Goal: Information Seeking & Learning: Learn about a topic

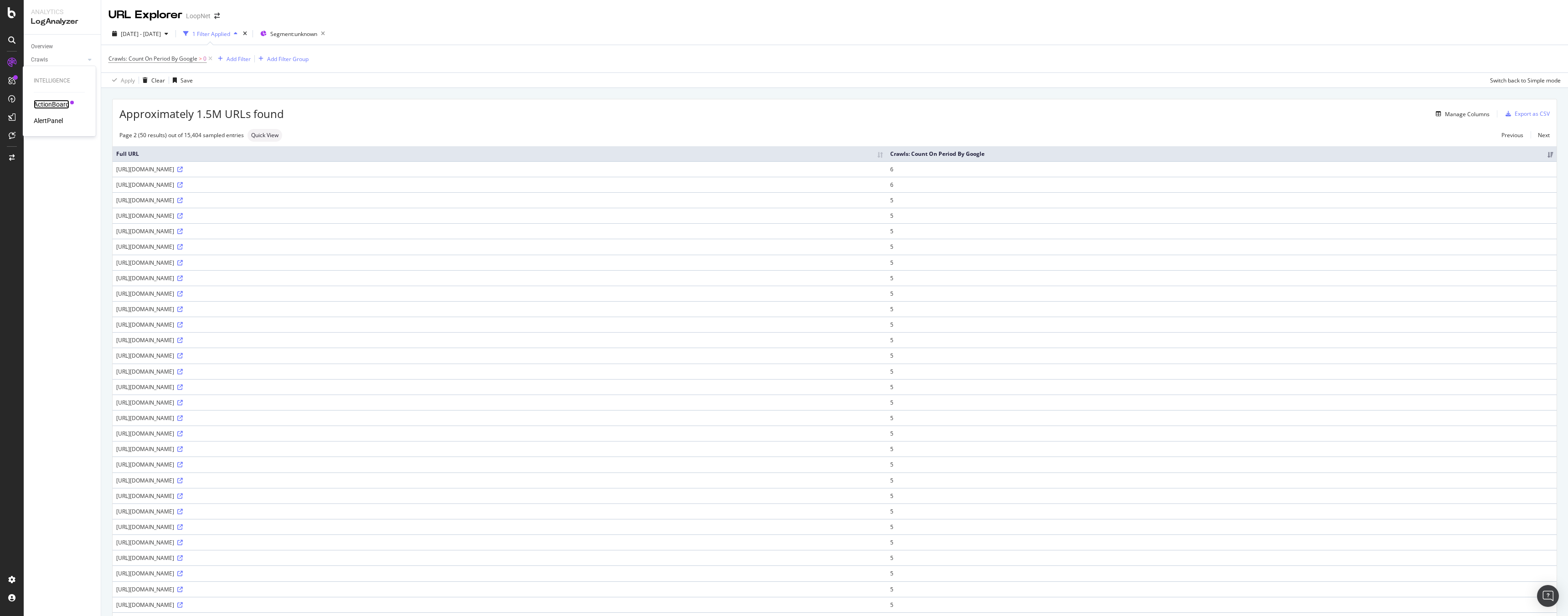
click at [67, 104] on div "ActionBoard" at bounding box center [51, 104] width 35 height 9
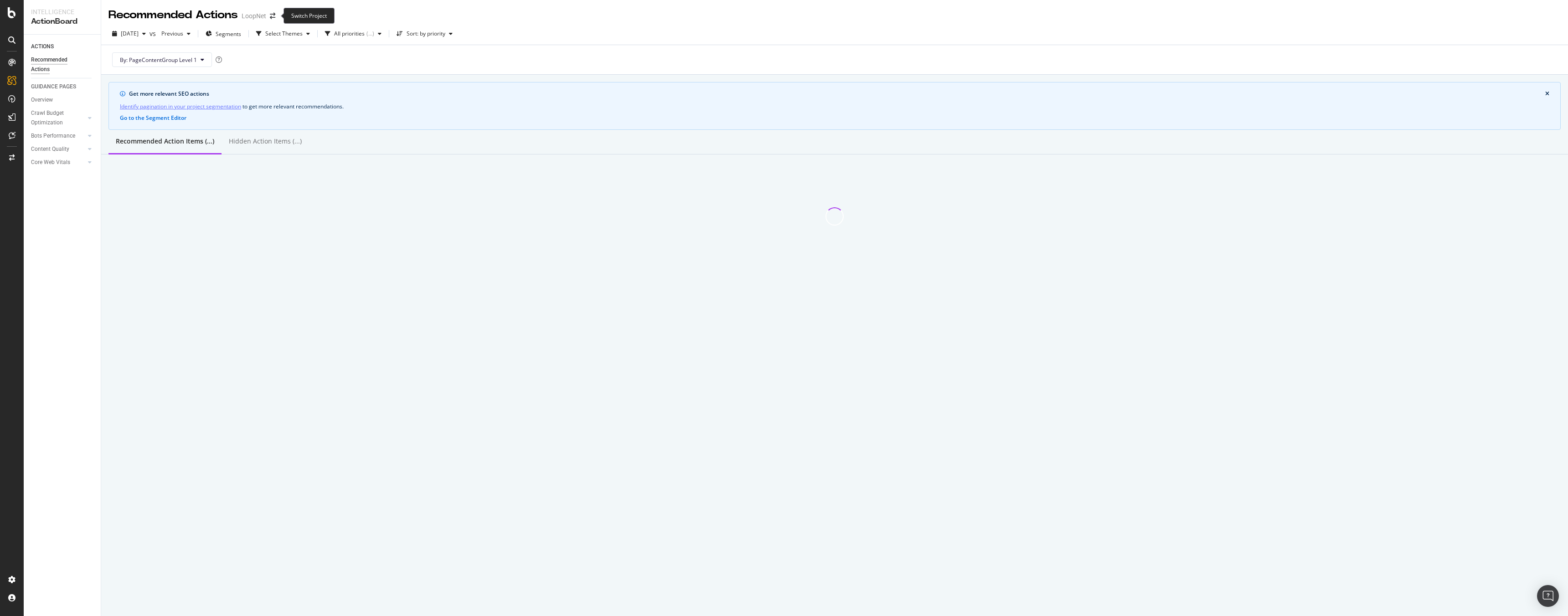
click at [276, 16] on span at bounding box center [272, 16] width 13 height 7
click at [275, 16] on icon "arrow-right-arrow-left" at bounding box center [272, 16] width 6 height 7
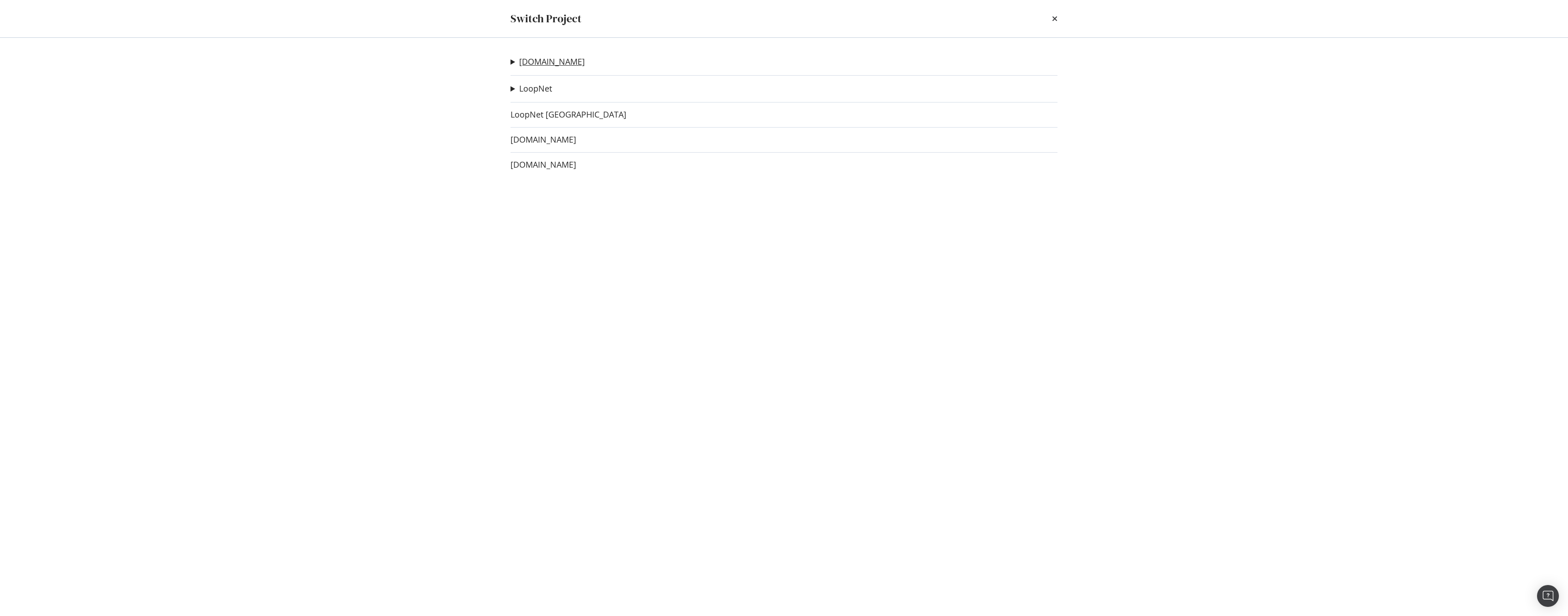
click at [546, 61] on link "[DOMAIN_NAME]" at bounding box center [552, 62] width 66 height 10
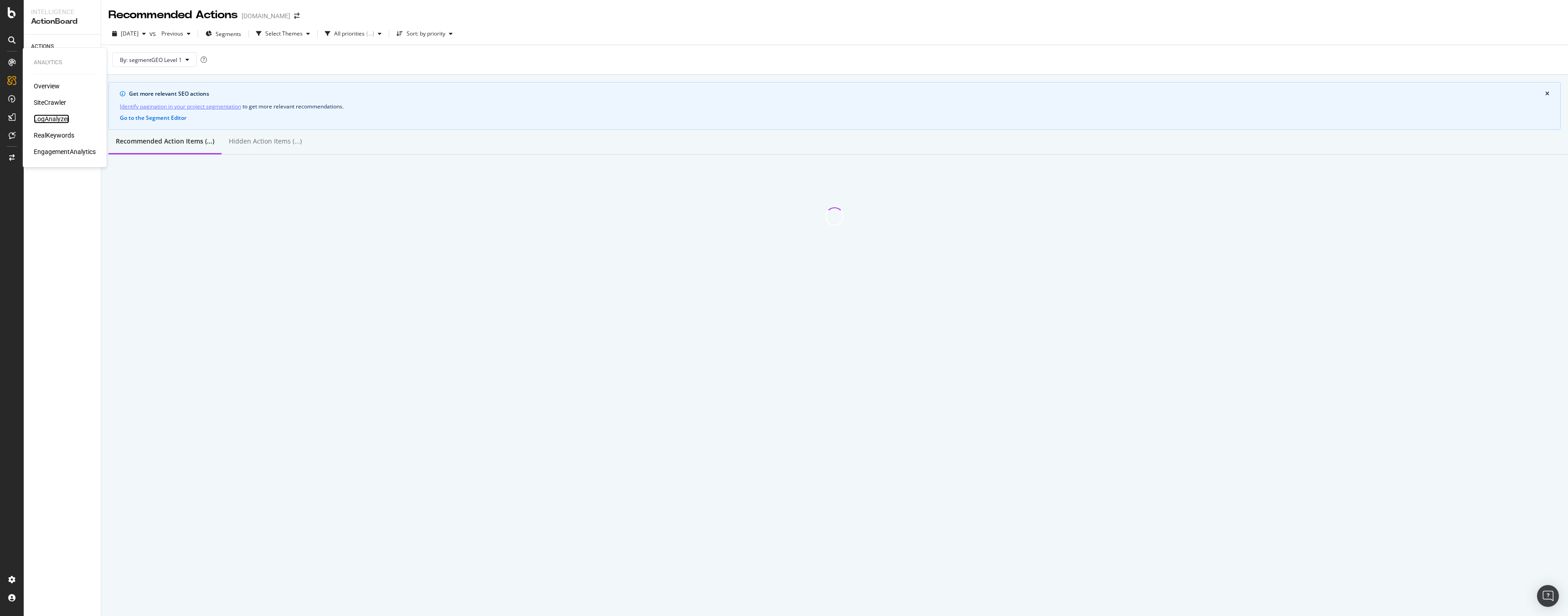
click at [54, 123] on div "LogAnalyzer" at bounding box center [51, 118] width 35 height 9
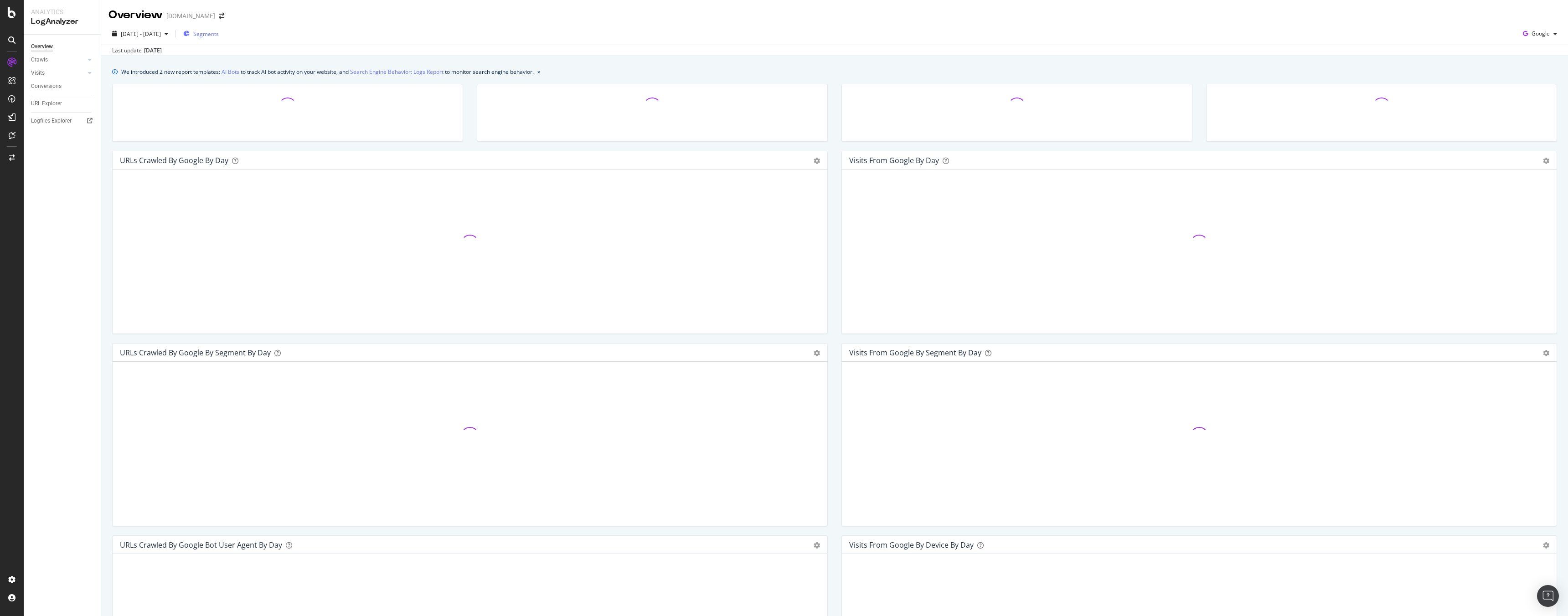
click at [219, 30] on span "Segments" at bounding box center [206, 34] width 26 height 7
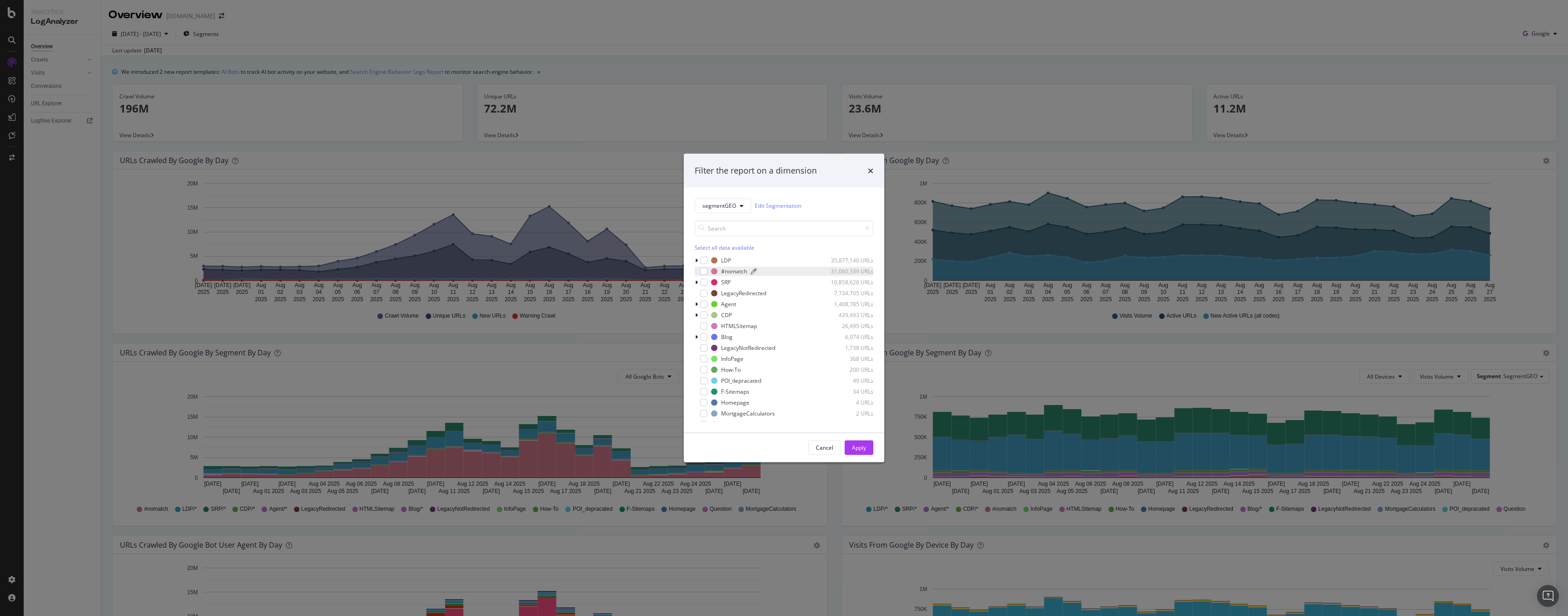
click at [730, 267] on div "#nomatch" at bounding box center [734, 271] width 26 height 7
click at [864, 450] on div "Apply" at bounding box center [858, 447] width 14 height 7
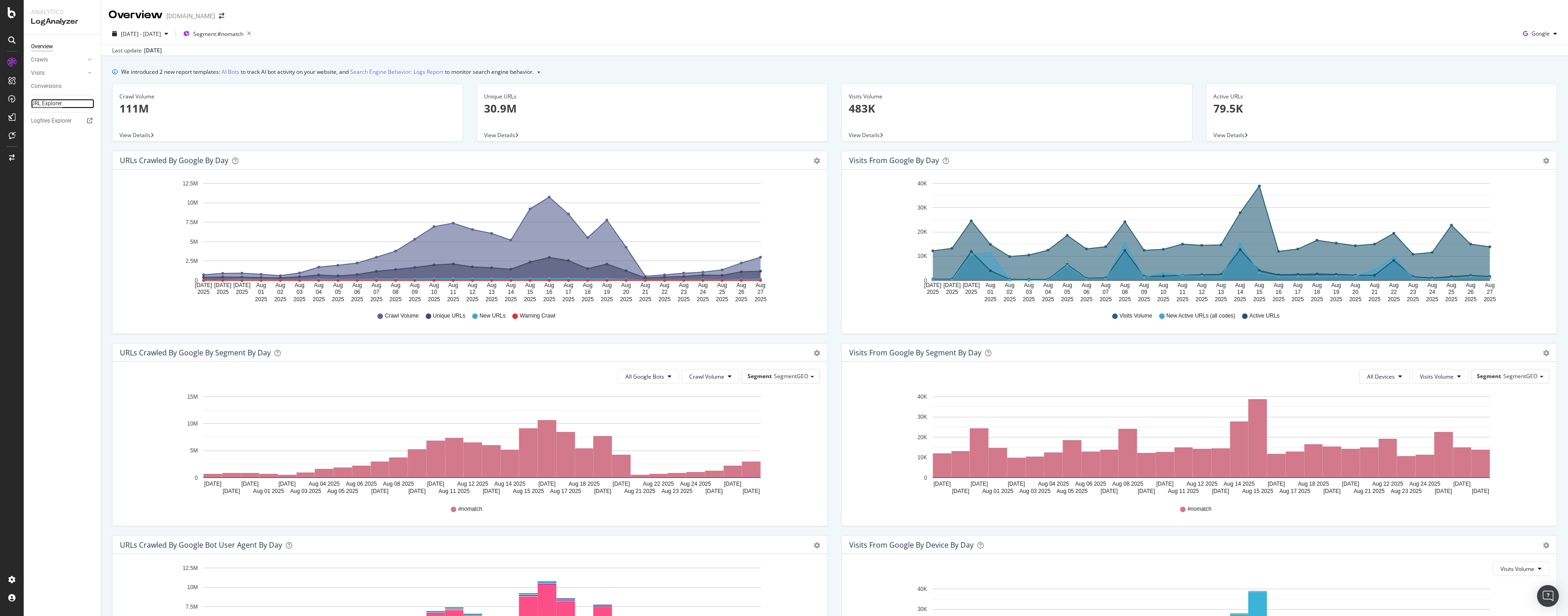
click at [46, 107] on div "URL Explorer" at bounding box center [47, 104] width 31 height 10
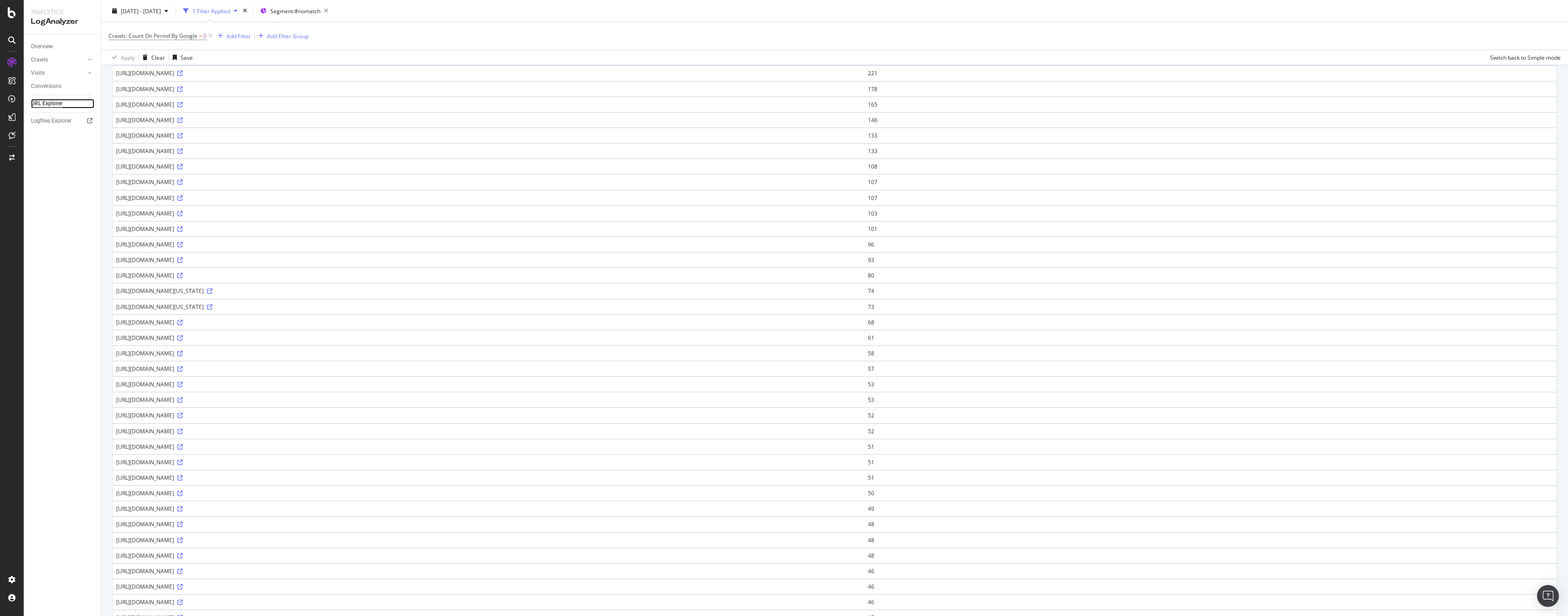
scroll to position [373, 0]
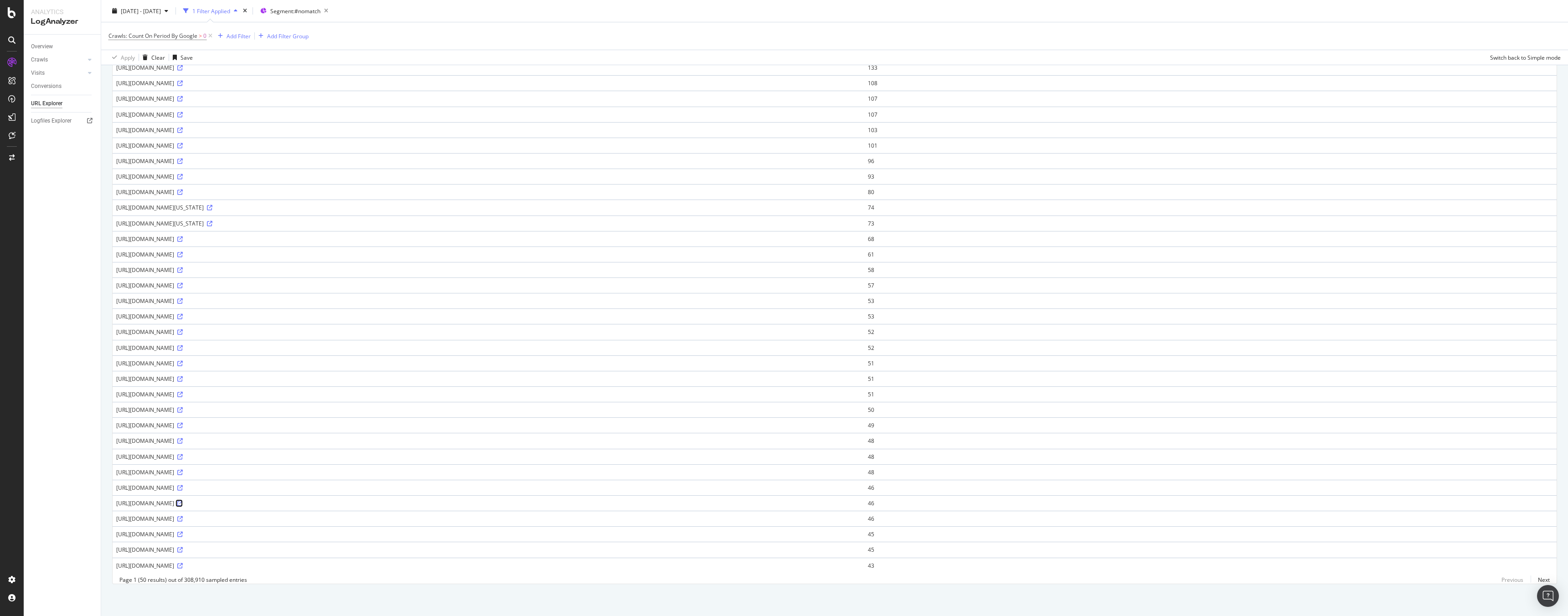
click at [183, 500] on icon at bounding box center [179, 503] width 6 height 6
click at [183, 283] on icon at bounding box center [179, 285] width 6 height 6
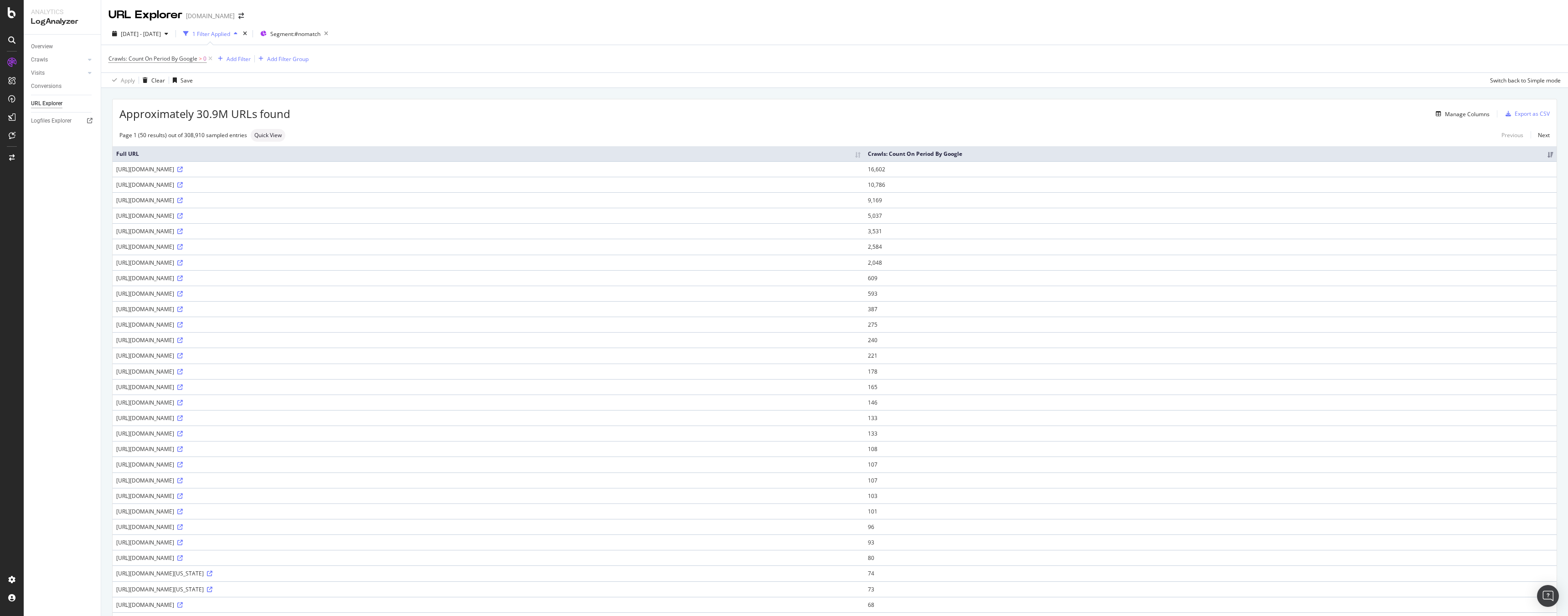
scroll to position [4, 0]
click at [172, 28] on div "button" at bounding box center [165, 30] width 11 height 6
click at [146, 61] on div "Last 7 Days" at bounding box center [147, 59] width 29 height 7
type input "2025/08/21"
click at [218, 164] on div "Apply" at bounding box center [210, 165] width 14 height 7
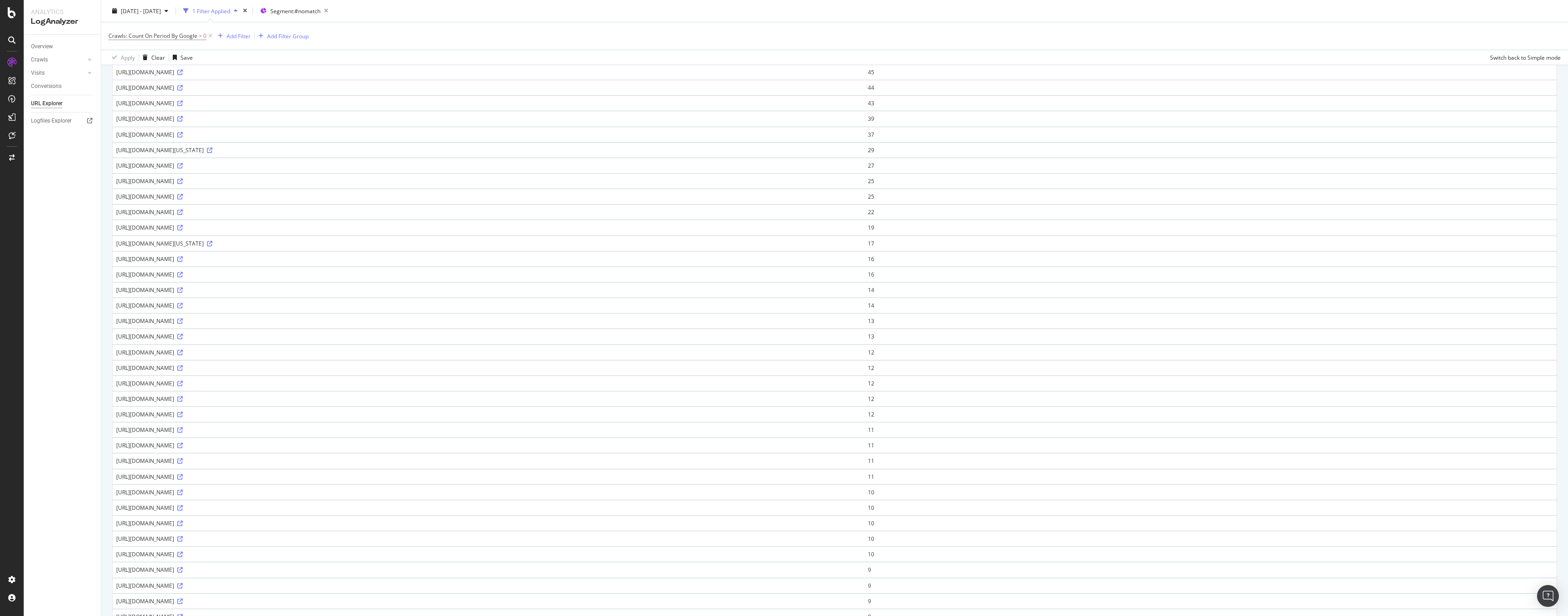
scroll to position [270, 0]
click at [183, 289] on icon at bounding box center [179, 288] width 6 height 6
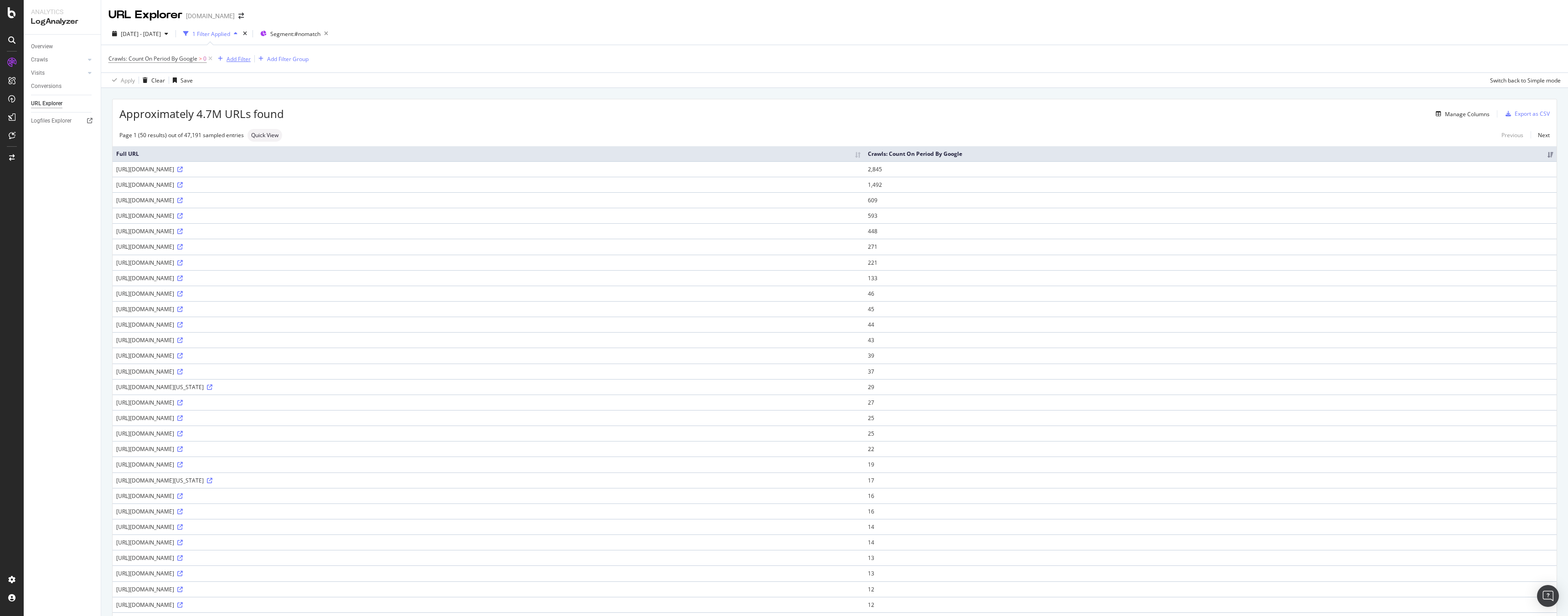
click at [230, 58] on div "Add Filter" at bounding box center [238, 58] width 24 height 7
click at [239, 123] on span "URLs (Logs)" at bounding box center [243, 123] width 30 height 7
click at [249, 137] on span "URL Scheme" at bounding box center [249, 135] width 32 height 7
click at [256, 213] on span "Segments" at bounding box center [245, 215] width 26 height 7
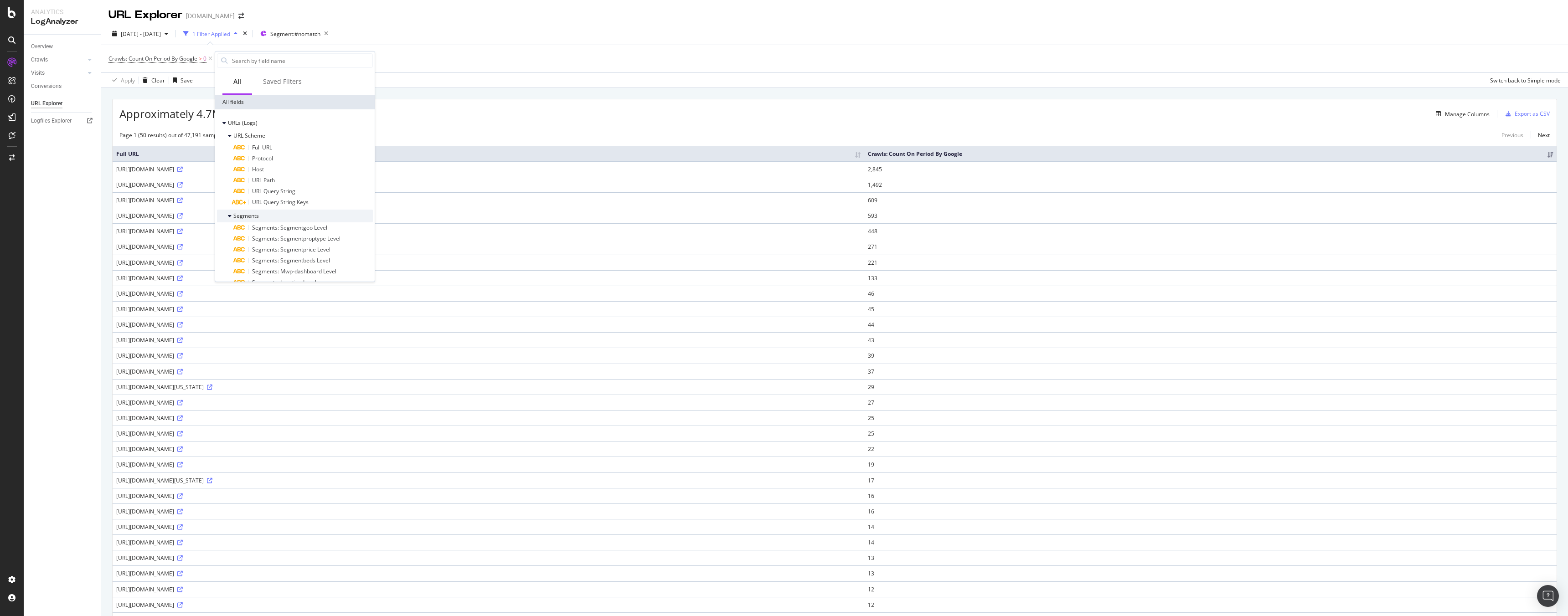
click at [256, 213] on span "Segments" at bounding box center [245, 215] width 26 height 7
click at [248, 225] on div "Crawls" at bounding box center [295, 230] width 156 height 13
click at [248, 227] on span "Crawls" at bounding box center [241, 229] width 17 height 7
click at [249, 241] on div "Visits" at bounding box center [295, 245] width 156 height 13
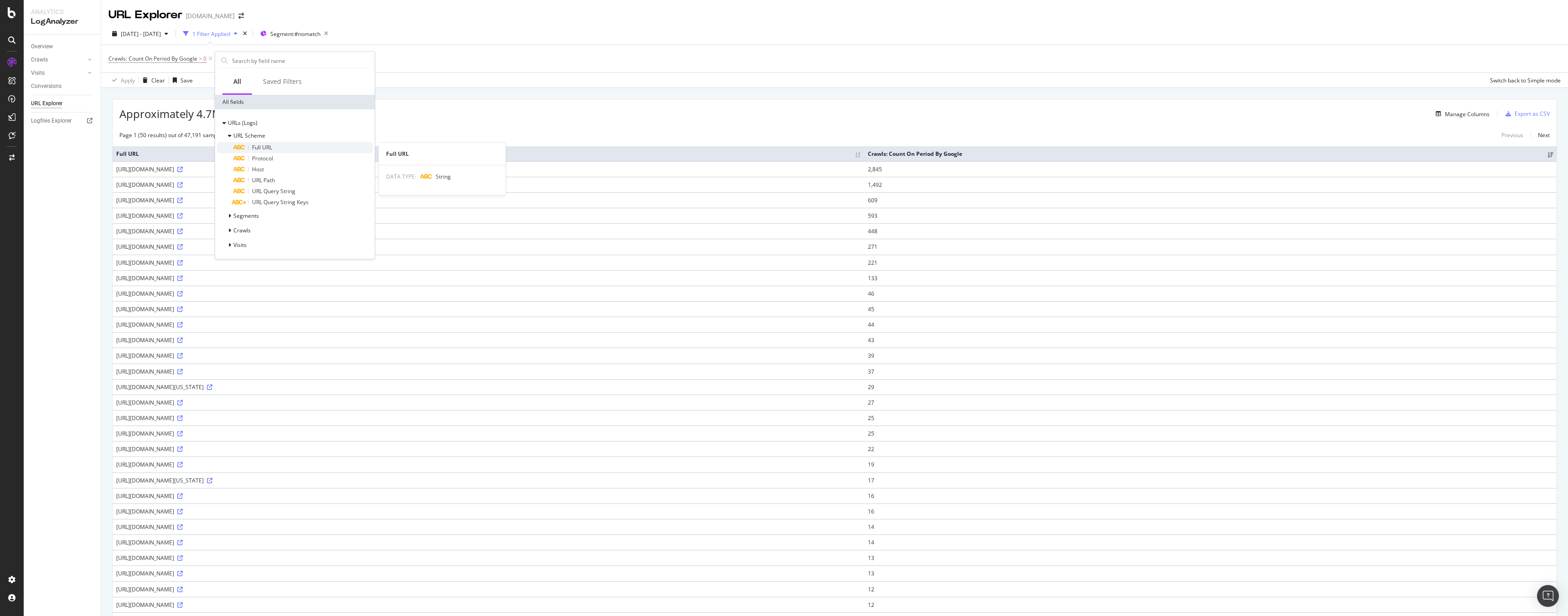
click at [261, 145] on span "Full URL" at bounding box center [262, 146] width 20 height 7
click at [245, 72] on div "Contains Cancel Add filter Apply" at bounding box center [272, 97] width 115 height 62
click at [247, 84] on icon at bounding box center [249, 81] width 7 height 6
click at [255, 192] on span "Matches regex" at bounding box center [246, 195] width 38 height 7
drag, startPoint x: 116, startPoint y: 526, endPoint x: 205, endPoint y: 591, distance: 110.2
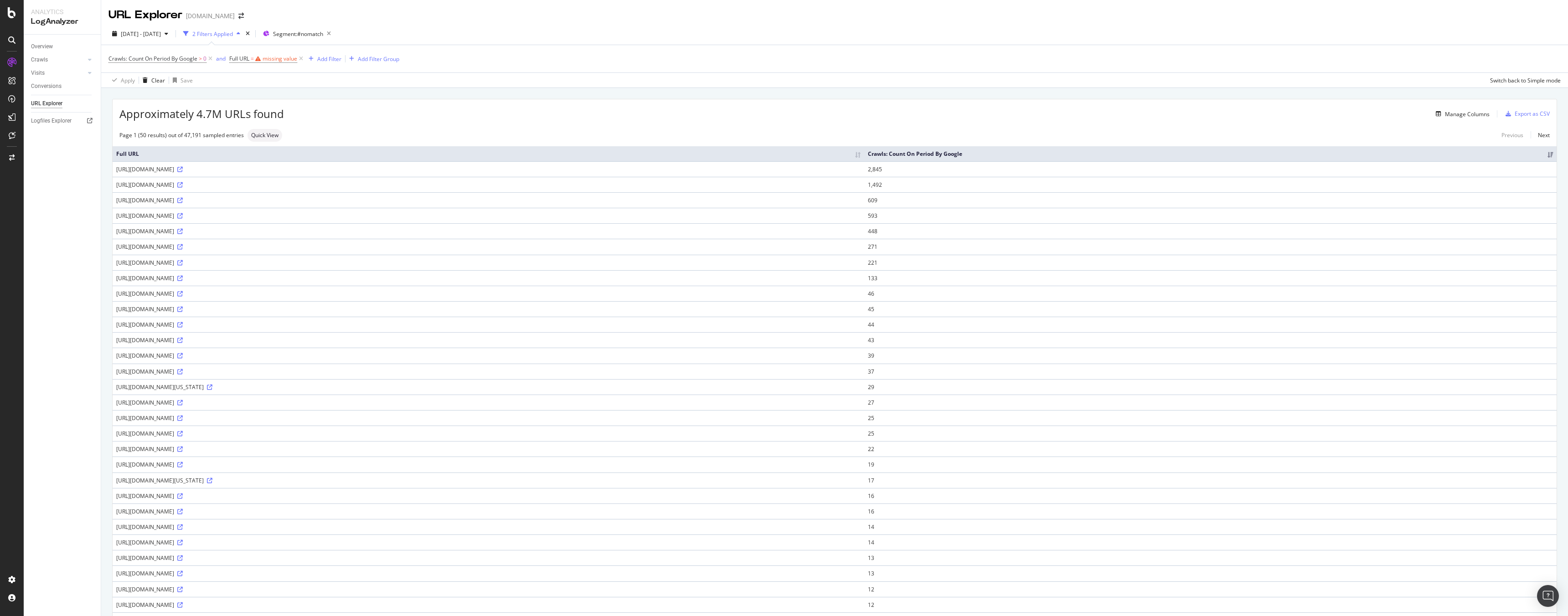
click at [205, 591] on tbody "https://www.homes.com/js/4-Xacm5V.js 2,845 https://www.homes.com/js/Cjdb5yqm.js…" at bounding box center [835, 549] width 1444 height 777
click at [81, 558] on div "Overview Crawls Daily Distribution Segments Distribution HTTP Codes Resources V…" at bounding box center [63, 325] width 77 height 581
drag, startPoint x: 115, startPoint y: 558, endPoint x: 194, endPoint y: 593, distance: 86.4
click at [194, 593] on tbody "https://www.homes.com/js/4-Xacm5V.js 2,845 https://www.homes.com/js/Cjdb5yqm.js…" at bounding box center [835, 549] width 1444 height 777
copy tbody "https://www.homes.com/fremont-ca 13 https://www.homes.com/margate-fl 13 https:/…"
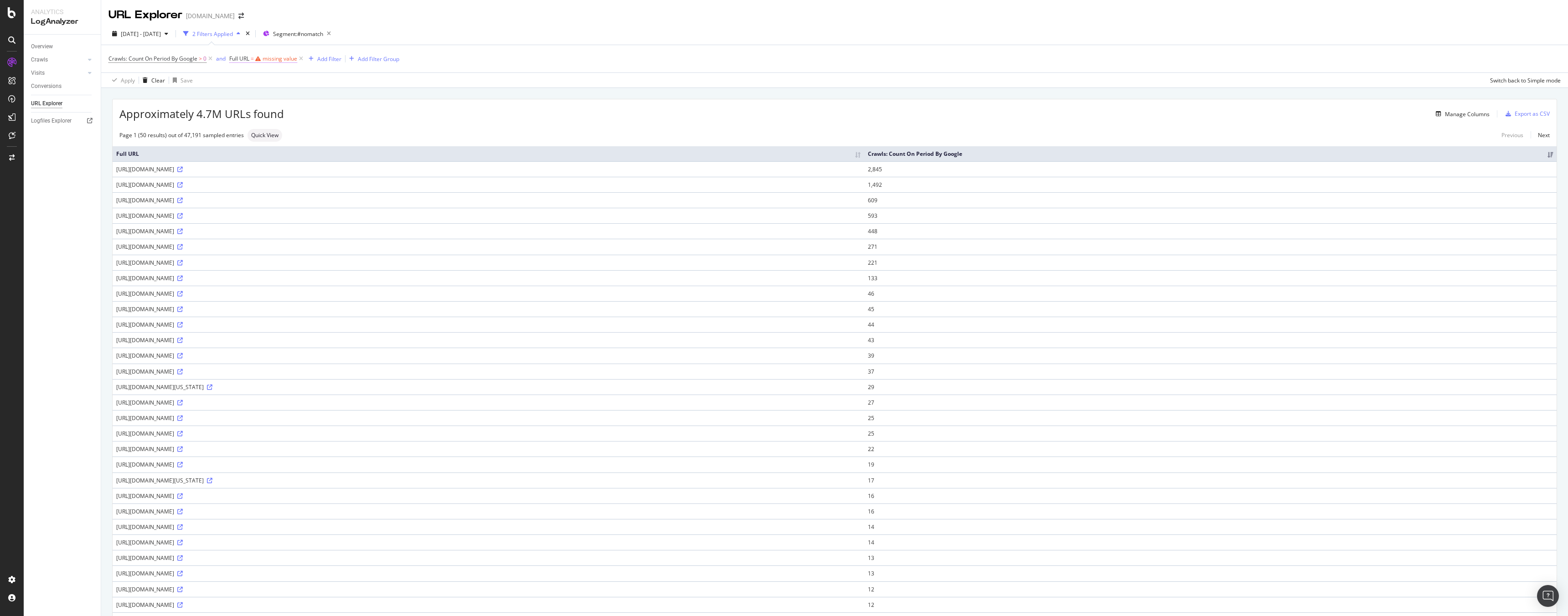
click at [286, 63] on span "Full URL = missing value" at bounding box center [263, 58] width 67 height 8
click at [271, 80] on div "Contains" at bounding box center [287, 81] width 100 height 15
click at [271, 195] on span "Matches regex" at bounding box center [261, 193] width 38 height 7
paste input "^(?:https?://)?(?:www\.)?homes\.com/[a-z]+(?:-[a-z]+)*-(?:al|ak|az|ar|ca|co|ct|…"
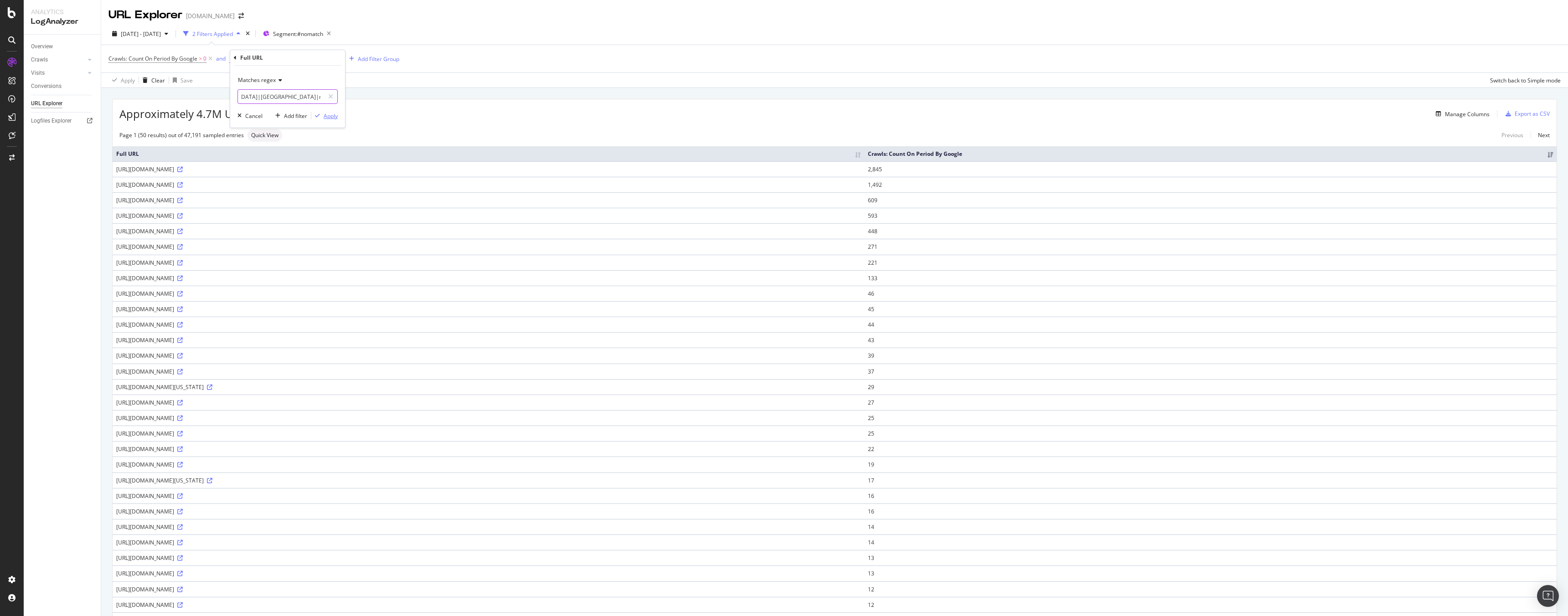
type input "^(?:https?://)?(?:www\.)?homes\.com/[a-z]+(?:-[a-z]+)*-(?:al|ak|az|ar|ca|co|ct|…"
click at [328, 115] on div "Apply" at bounding box center [330, 115] width 14 height 7
click at [168, 33] on icon "button" at bounding box center [166, 34] width 3 height 6
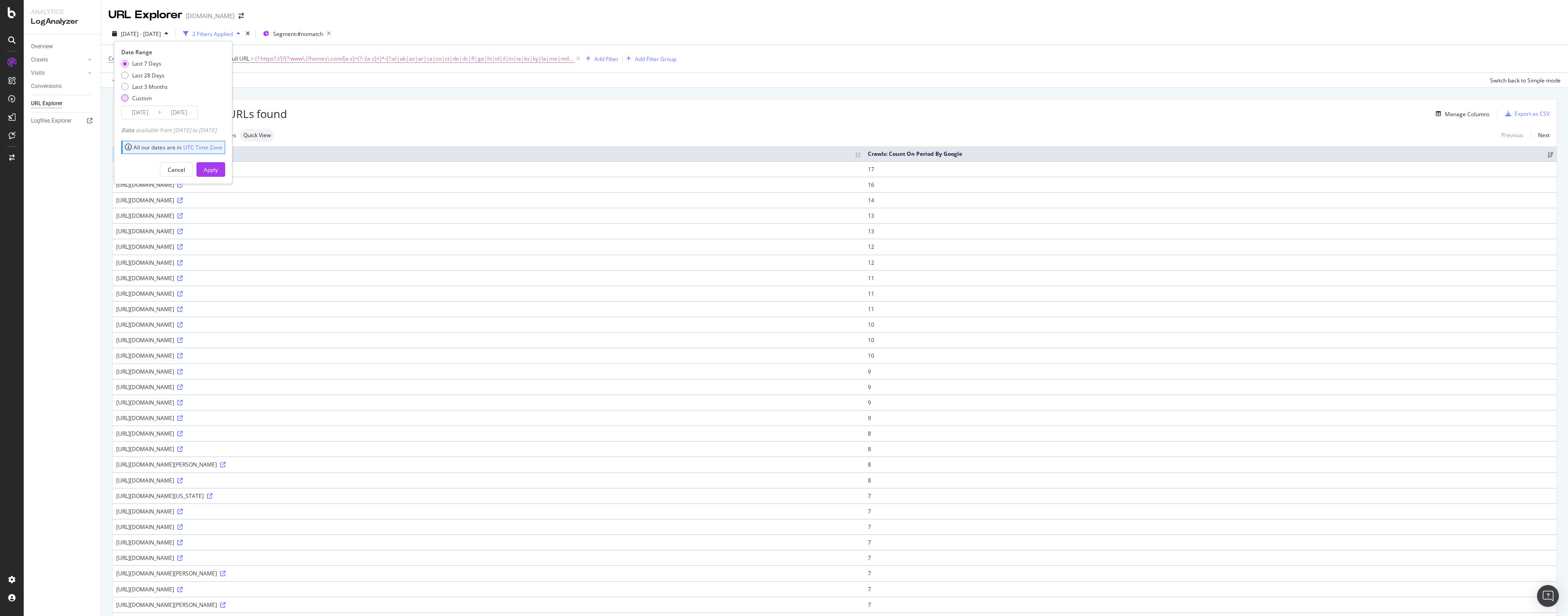
click at [129, 96] on div "Custom" at bounding box center [144, 98] width 46 height 7
click at [141, 113] on input "2025/07/31" at bounding box center [140, 113] width 36 height 13
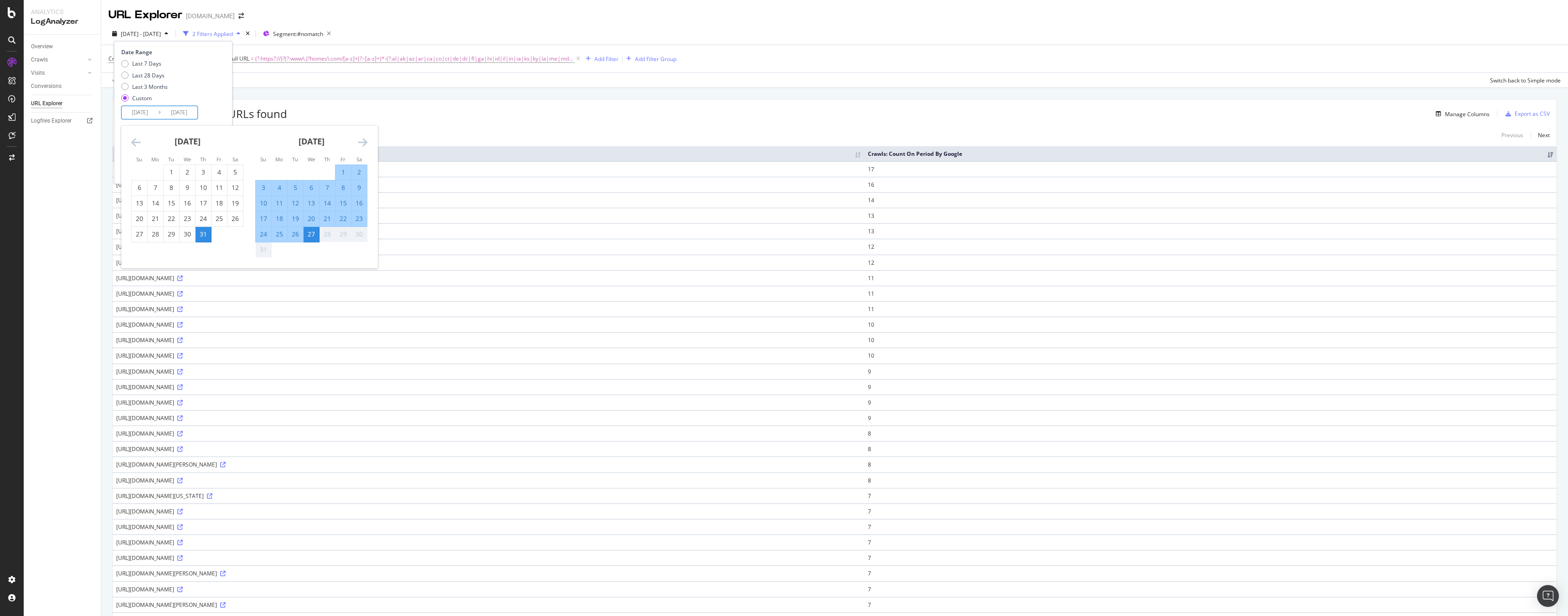
click at [311, 239] on div "27" at bounding box center [311, 234] width 16 height 9
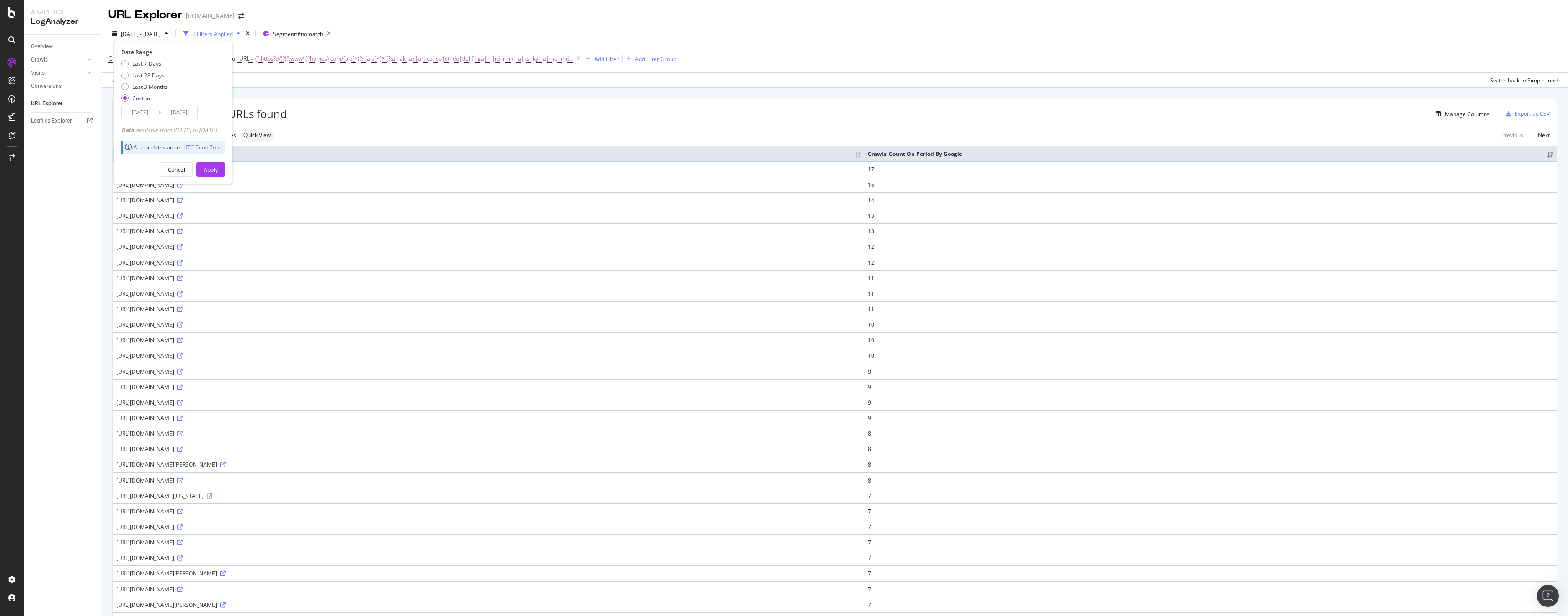
click at [139, 107] on input "2025/08/27" at bounding box center [140, 113] width 36 height 13
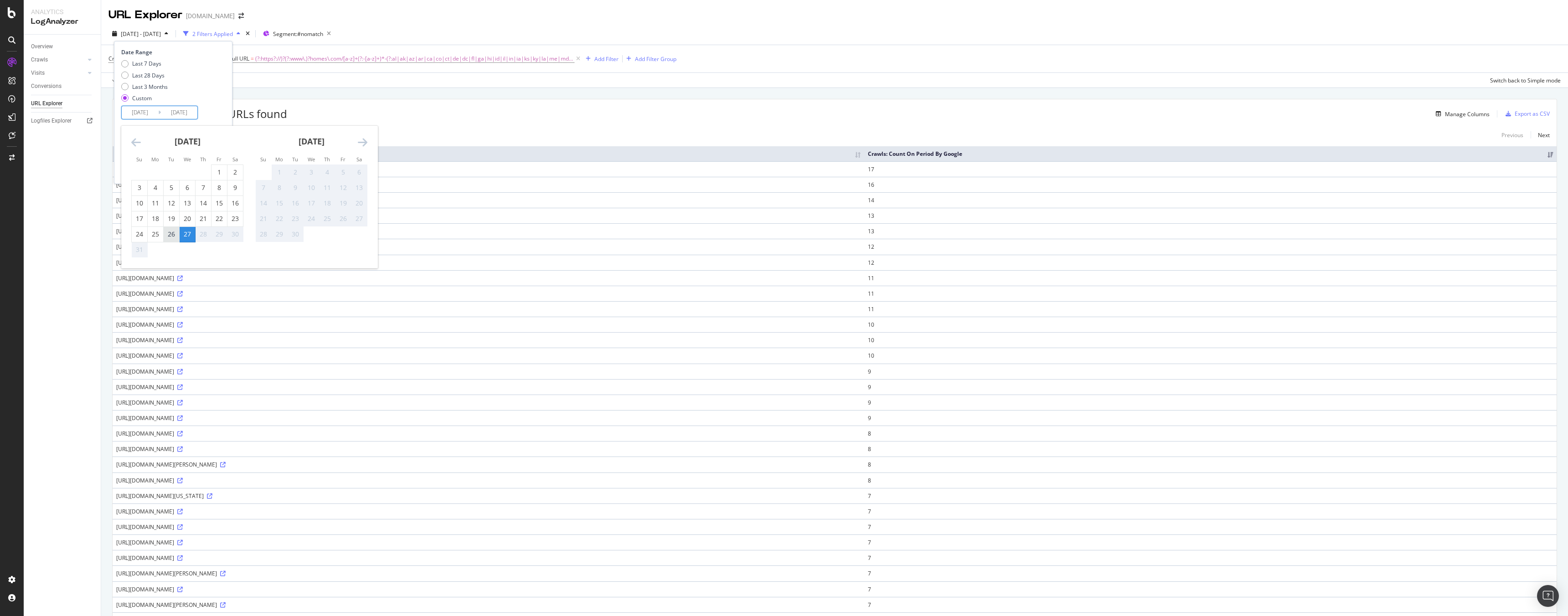
click at [174, 237] on div "26" at bounding box center [171, 234] width 16 height 9
type input "2025/08/26"
click at [174, 237] on div "26" at bounding box center [171, 234] width 16 height 9
type input "2025/08/26"
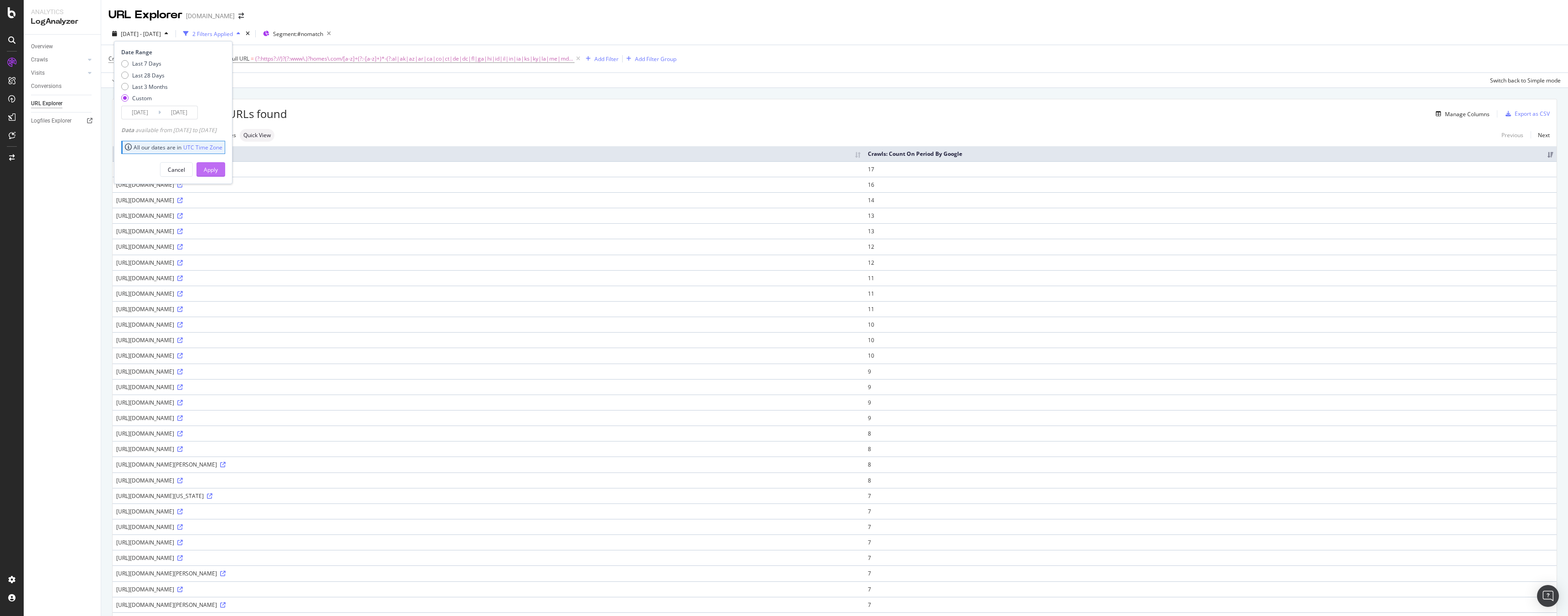
click at [218, 167] on div "Apply" at bounding box center [210, 169] width 14 height 7
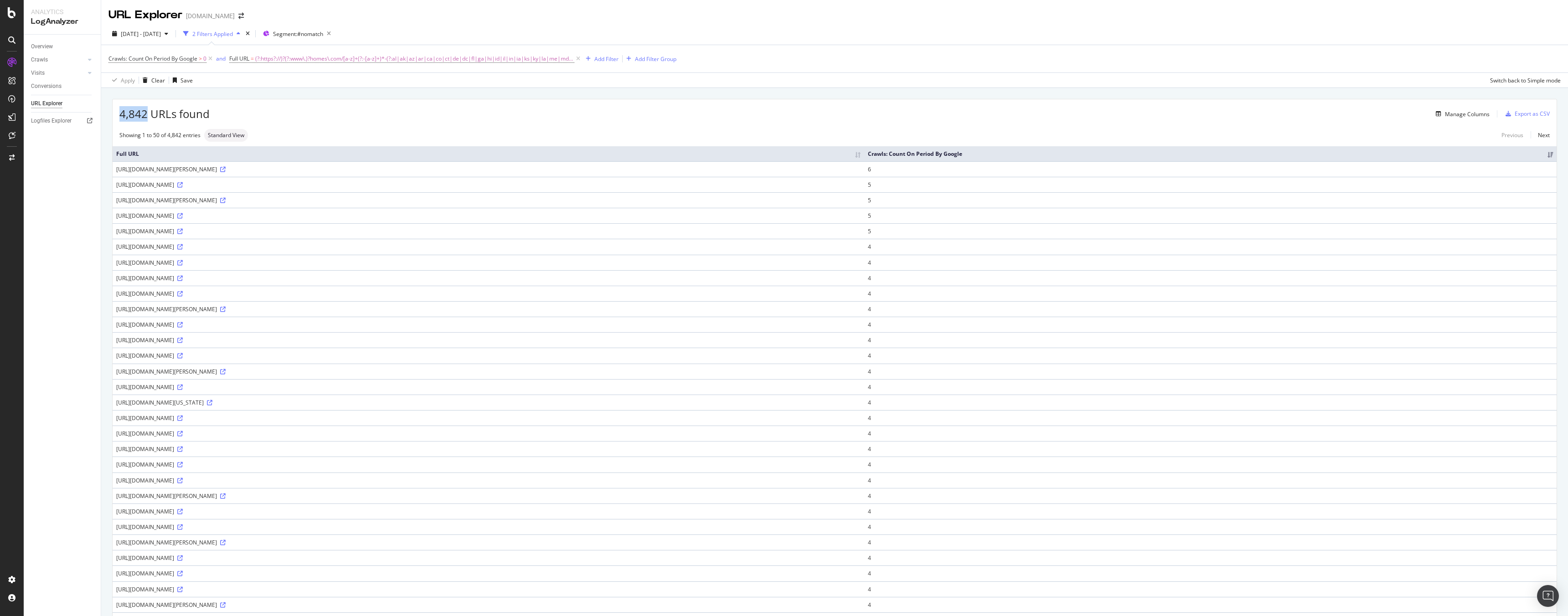
drag, startPoint x: 119, startPoint y: 116, endPoint x: 147, endPoint y: 110, distance: 28.6
click at [147, 110] on span "4,842 URLs found" at bounding box center [165, 113] width 91 height 16
click at [108, 214] on div "4,842 URLs found Manage Columns Export as CSV Showing 1 to 50 of 4,842 entries …" at bounding box center [835, 535] width 1467 height 893
drag, startPoint x: 116, startPoint y: 169, endPoint x: 207, endPoint y: 171, distance: 91.0
click at [207, 171] on div "https://www.homes.com/duncan-ok" at bounding box center [488, 169] width 744 height 7
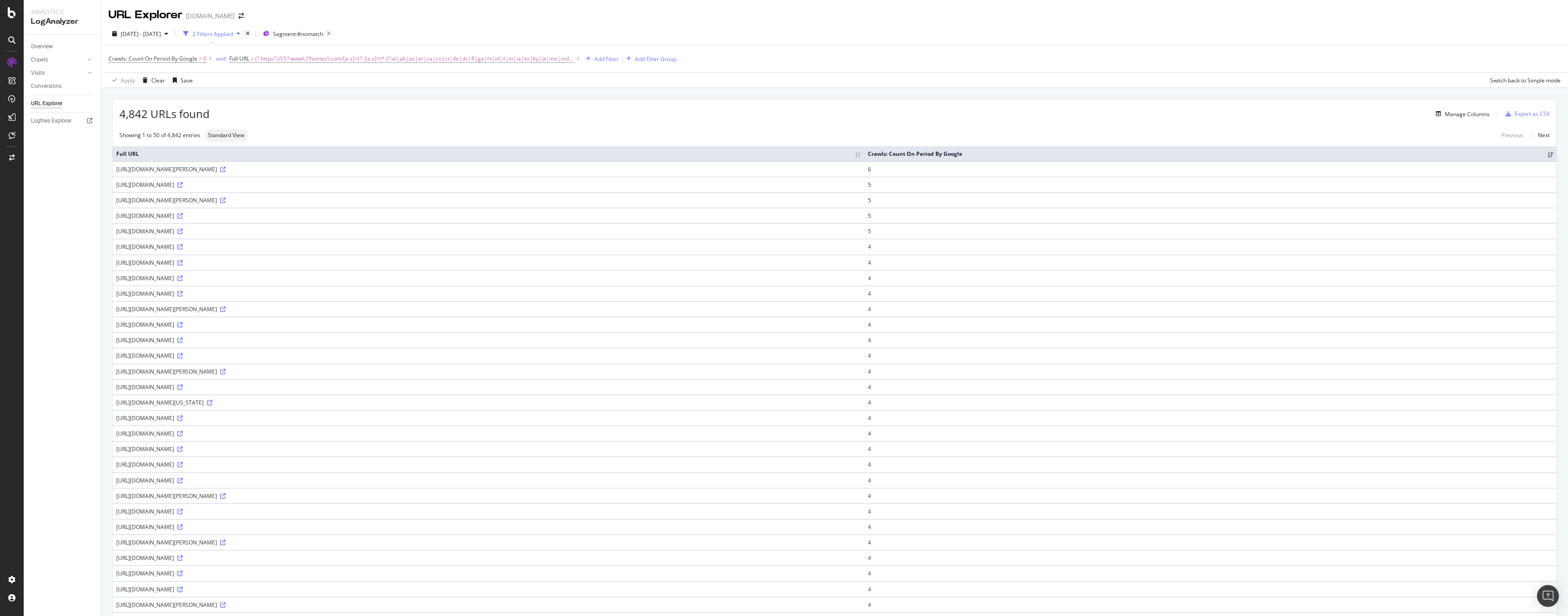
click at [105, 211] on div "4,842 URLs found Manage Columns Export as CSV Showing 1 to 50 of 4,842 entries …" at bounding box center [835, 535] width 1467 height 893
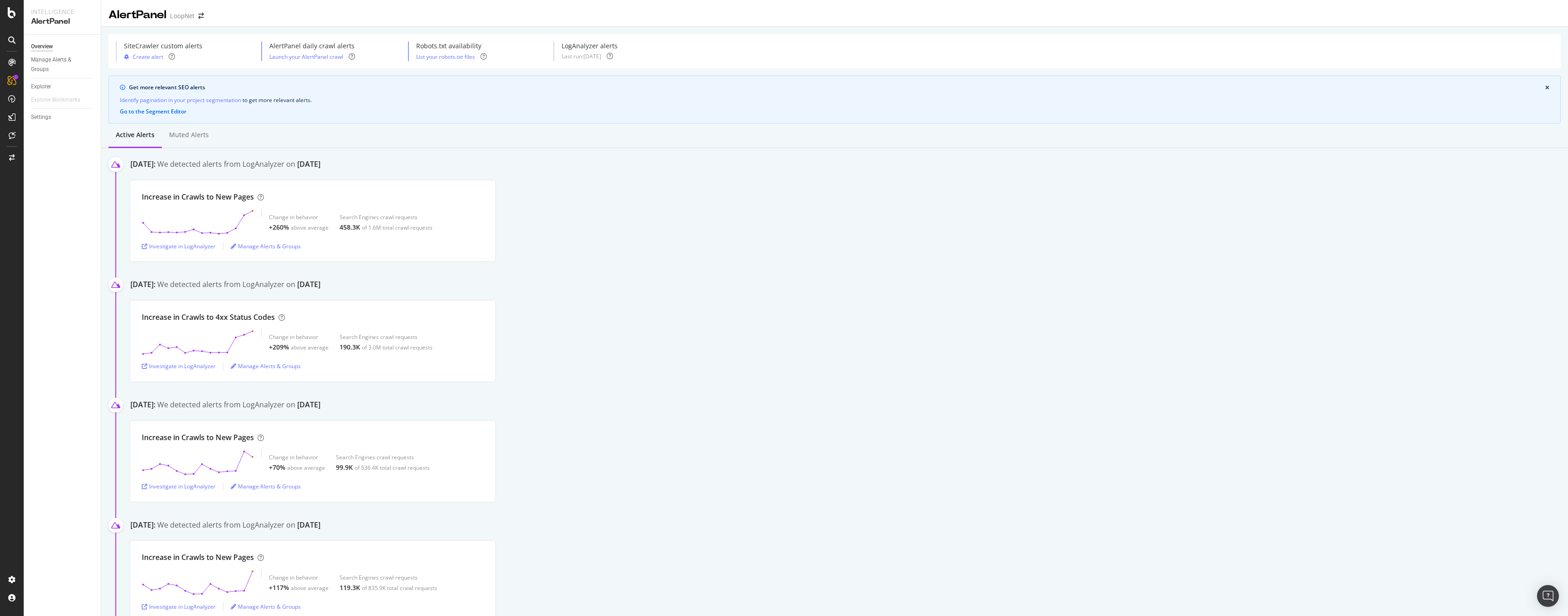
click at [200, 10] on div "AlertPanel LoopNet" at bounding box center [161, 15] width 105 height 16
click at [202, 14] on icon "arrow-right-arrow-left" at bounding box center [201, 16] width 6 height 7
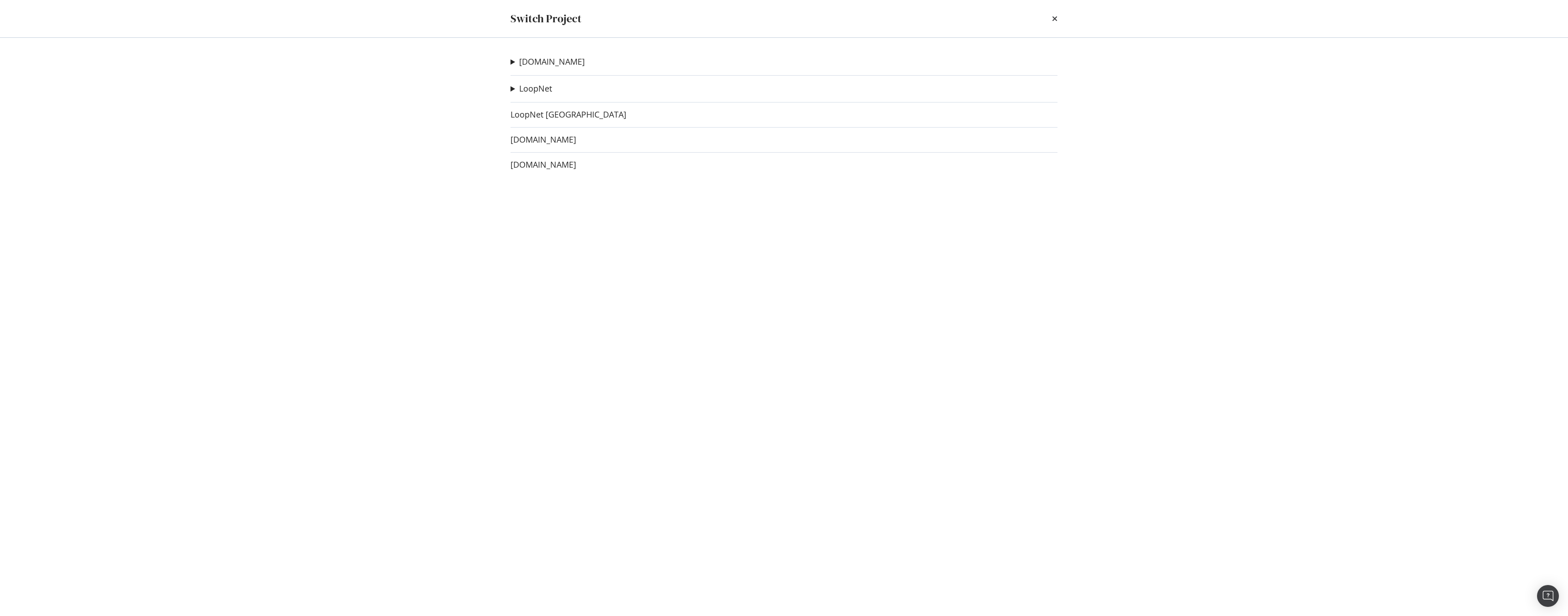
click at [549, 53] on div "[DOMAIN_NAME] Apartments H1 test Ad-Hoc Project [DOMAIN_NAME] State Ad-Hoc Proj…" at bounding box center [784, 327] width 584 height 578
click at [550, 57] on link "[DOMAIN_NAME]" at bounding box center [552, 62] width 66 height 10
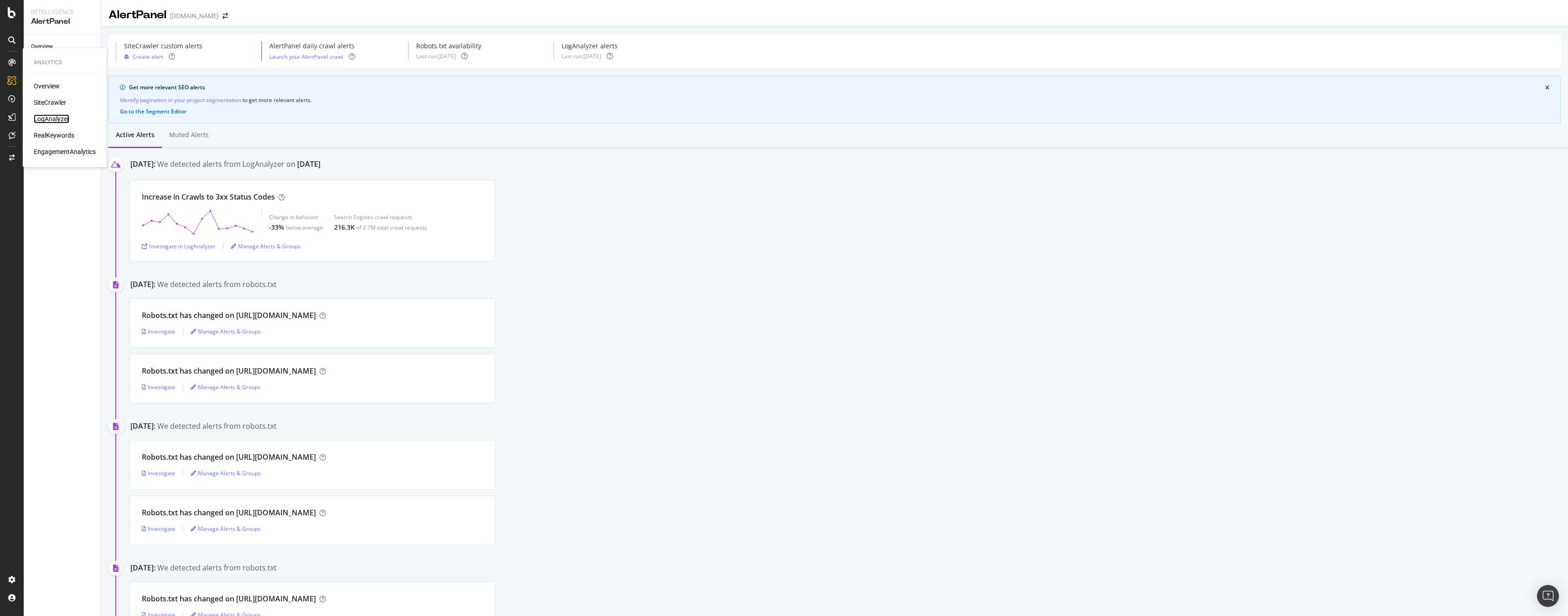
click at [54, 114] on div "LogAnalyzer" at bounding box center [51, 118] width 35 height 9
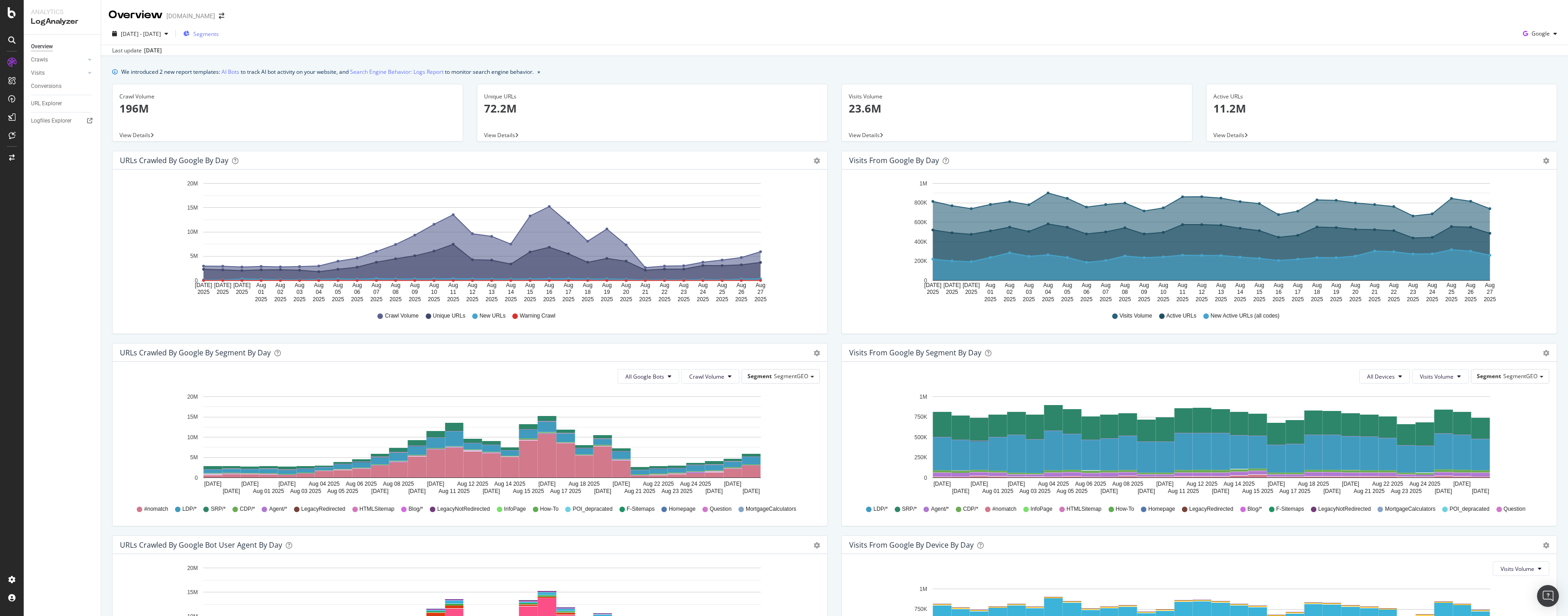
click at [219, 31] on span "Segments" at bounding box center [206, 34] width 26 height 7
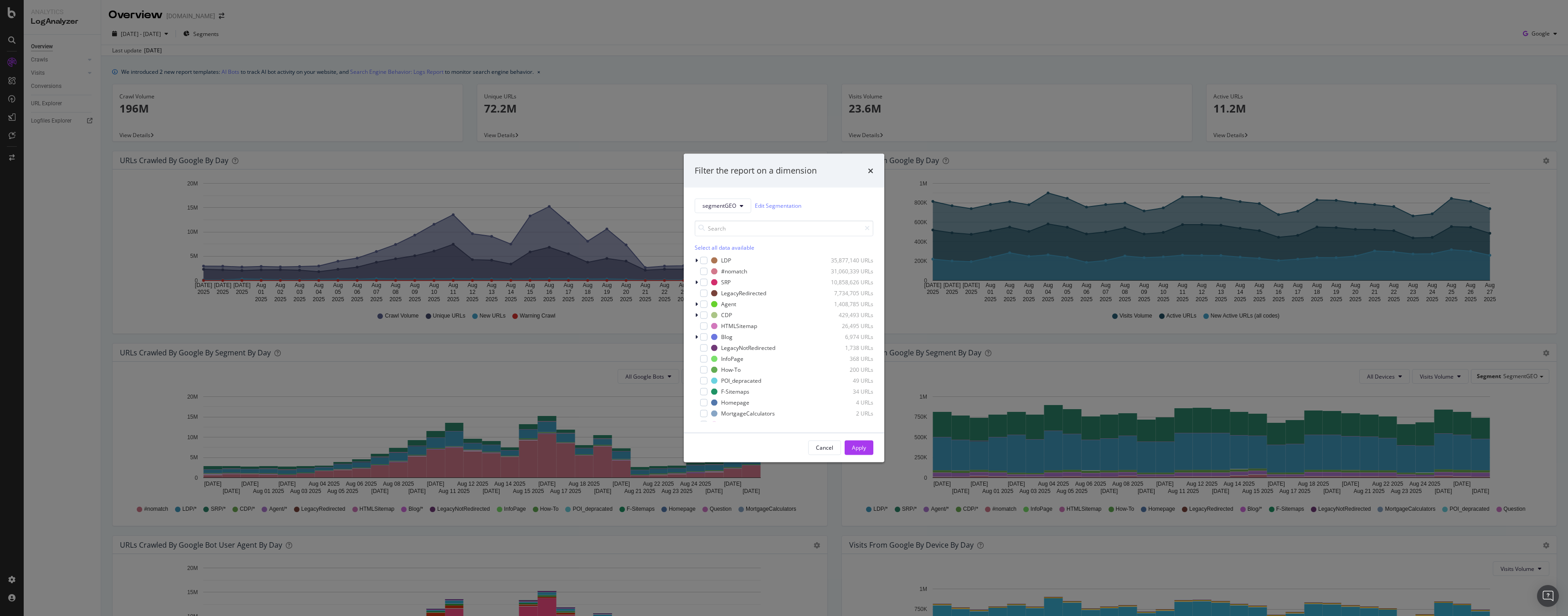
click at [271, 25] on div "Filter the report on a dimension segmentGEO Edit Segmentation Select all data a…" at bounding box center [784, 308] width 1568 height 616
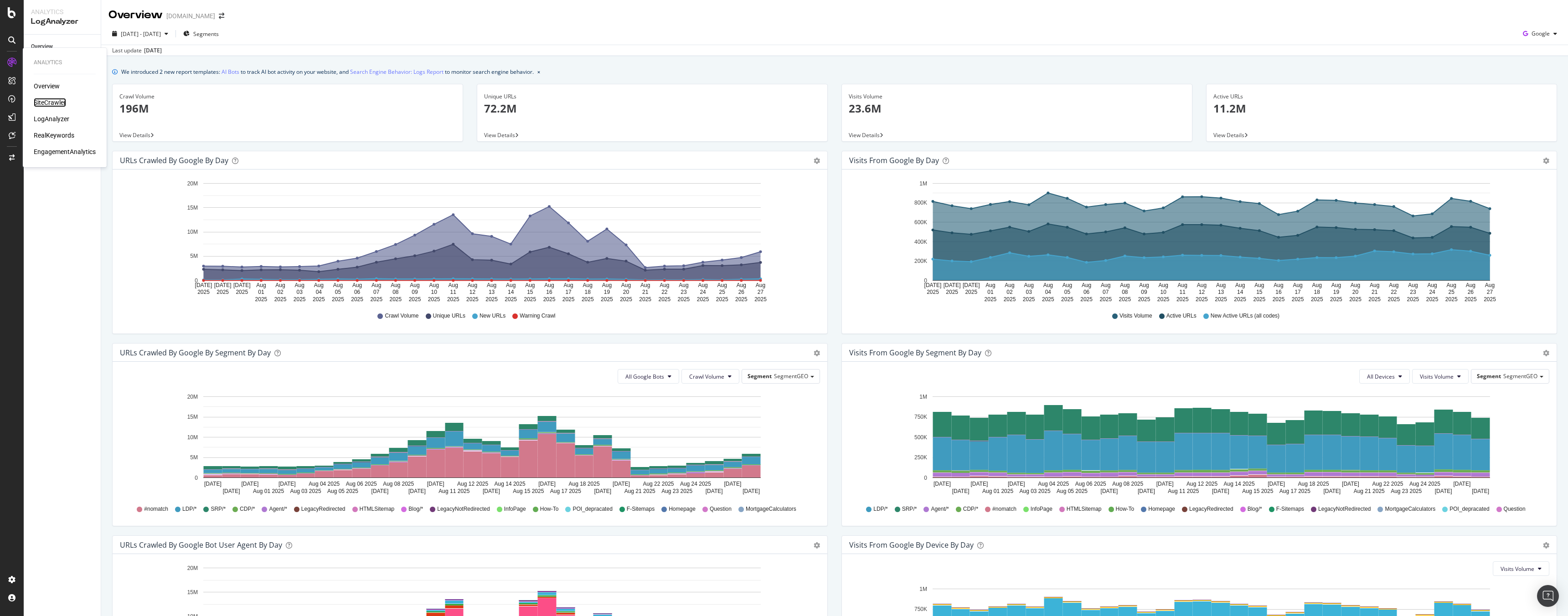
click at [37, 103] on div "SiteCrawler" at bounding box center [49, 102] width 32 height 9
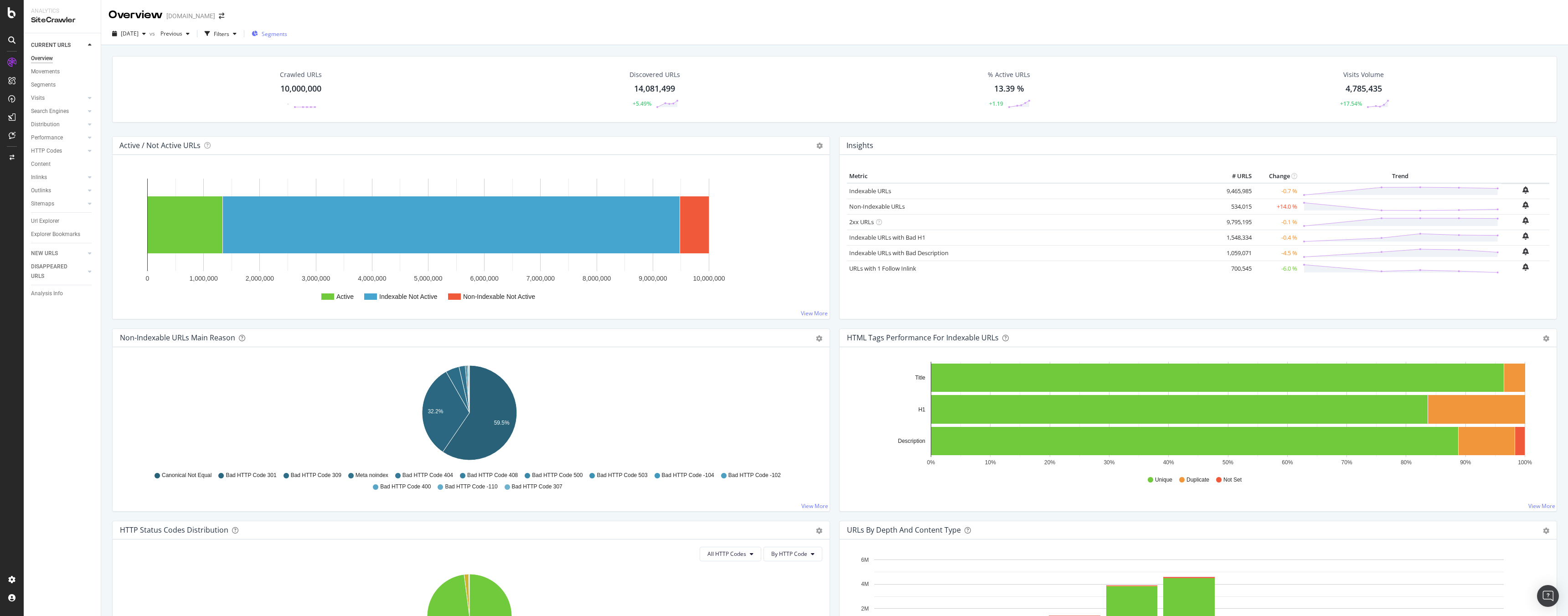
click at [279, 32] on span "Segments" at bounding box center [274, 34] width 26 height 7
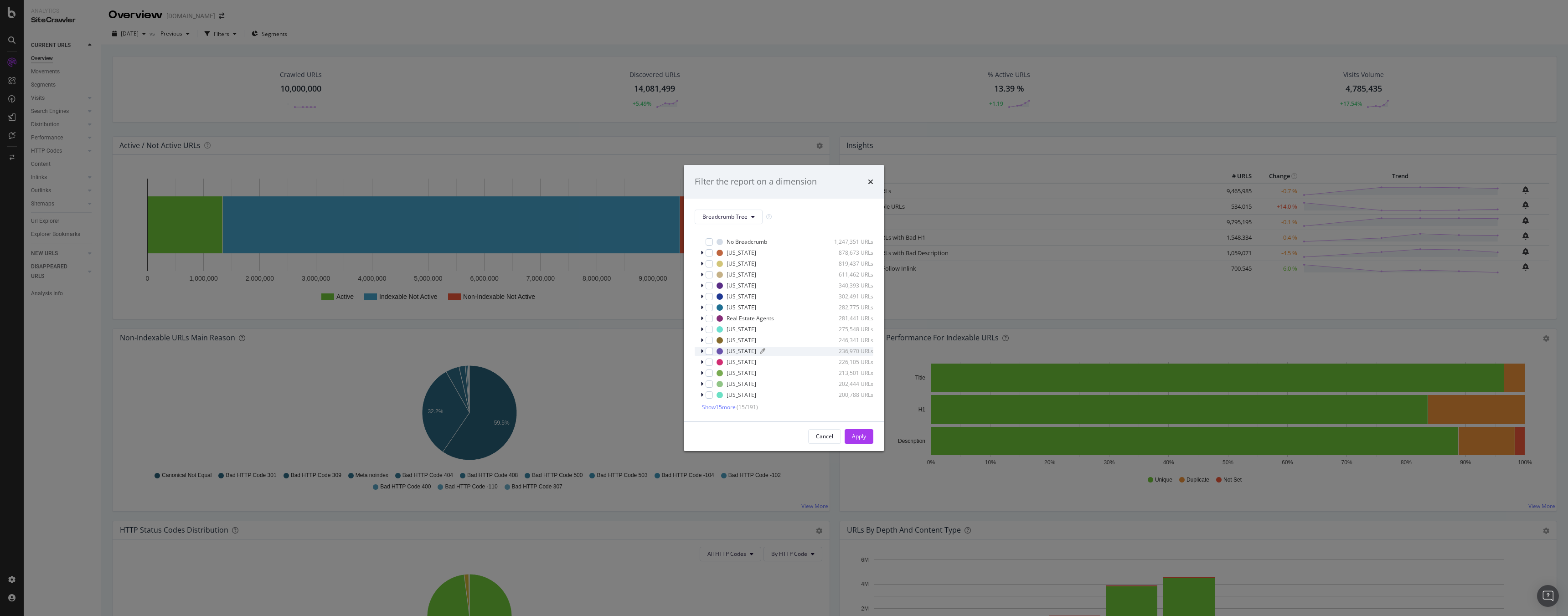
scroll to position [7, 0]
click at [725, 404] on span "Show 15 more" at bounding box center [719, 405] width 34 height 7
click at [728, 408] on span "Show 15 more" at bounding box center [719, 405] width 34 height 7
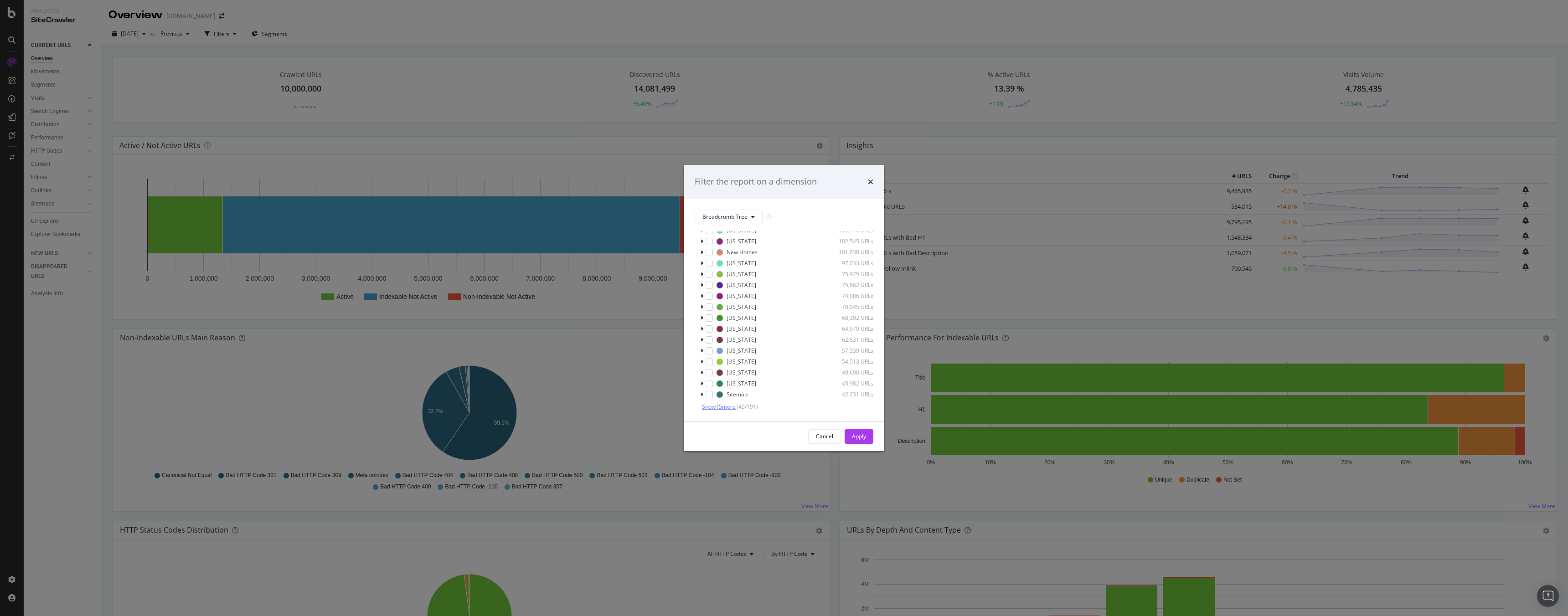
click at [736, 406] on span "Show 15 more" at bounding box center [719, 405] width 34 height 7
click at [724, 405] on span "Show 15 more" at bounding box center [719, 405] width 34 height 7
click at [752, 217] on icon "modal" at bounding box center [752, 216] width 3 height 6
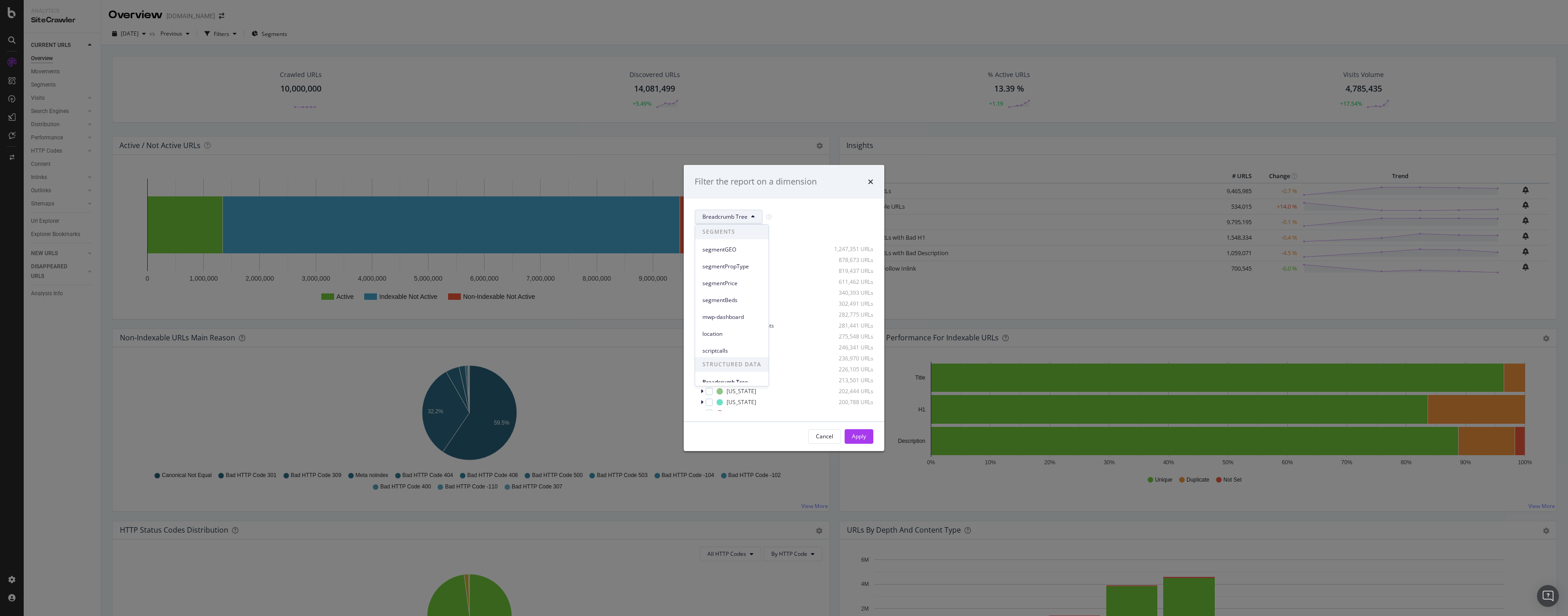
click at [775, 188] on div "Filter the report on a dimension" at bounding box center [784, 181] width 201 height 34
click at [748, 213] on button "Breadcrumb Tree" at bounding box center [728, 217] width 67 height 15
click at [735, 315] on span "mwp-dashboard" at bounding box center [731, 317] width 58 height 8
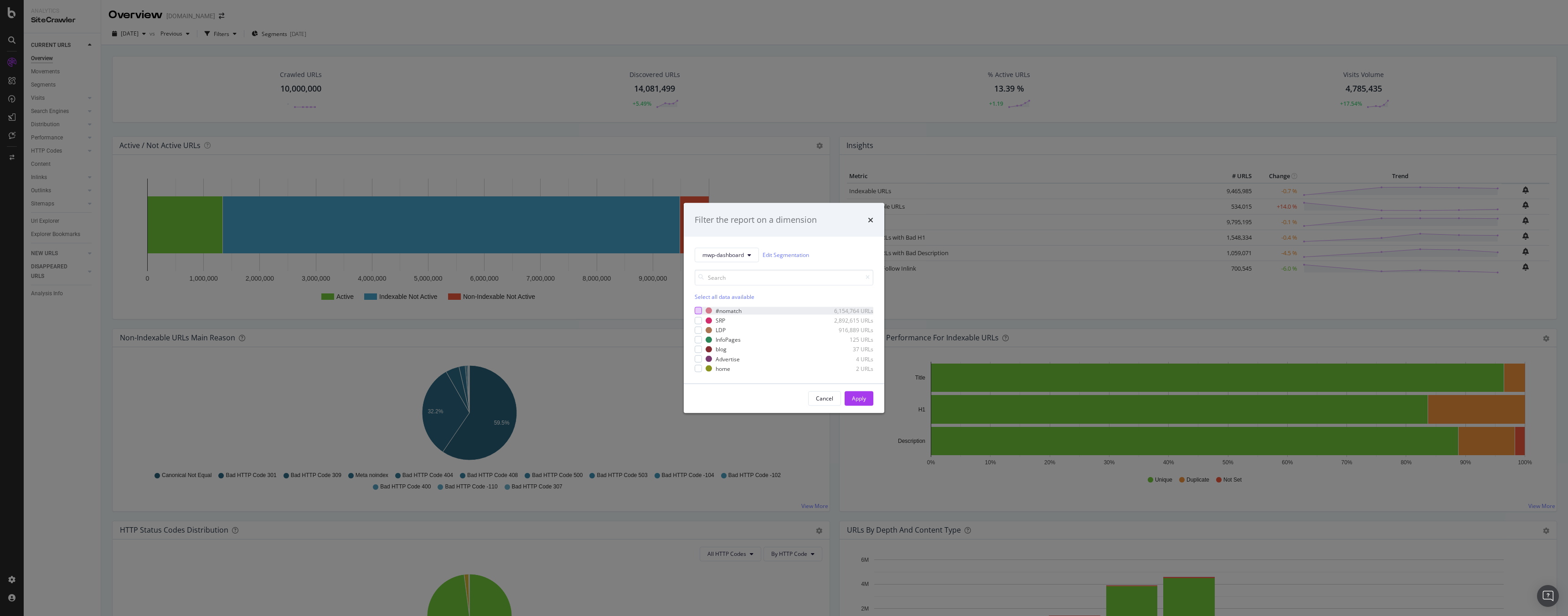
click at [697, 310] on div "modal" at bounding box center [698, 310] width 7 height 7
click at [859, 401] on div "Apply" at bounding box center [858, 397] width 14 height 7
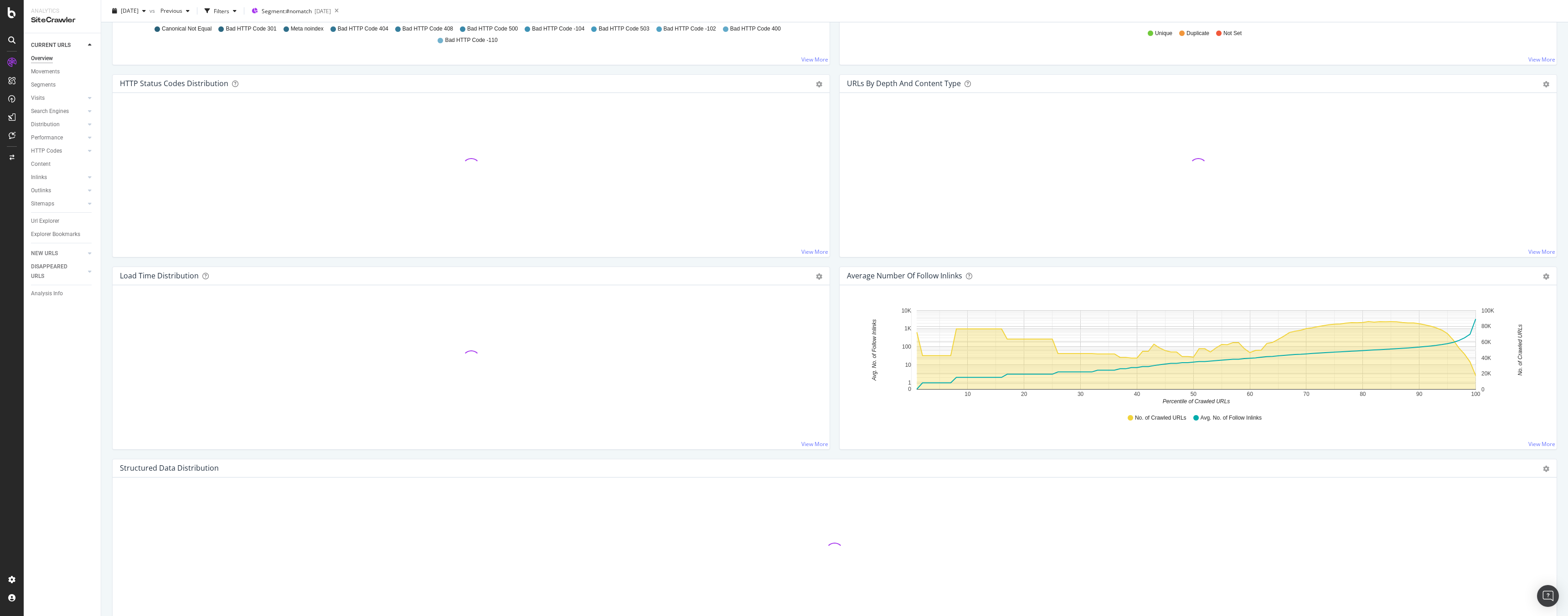
scroll to position [558, 0]
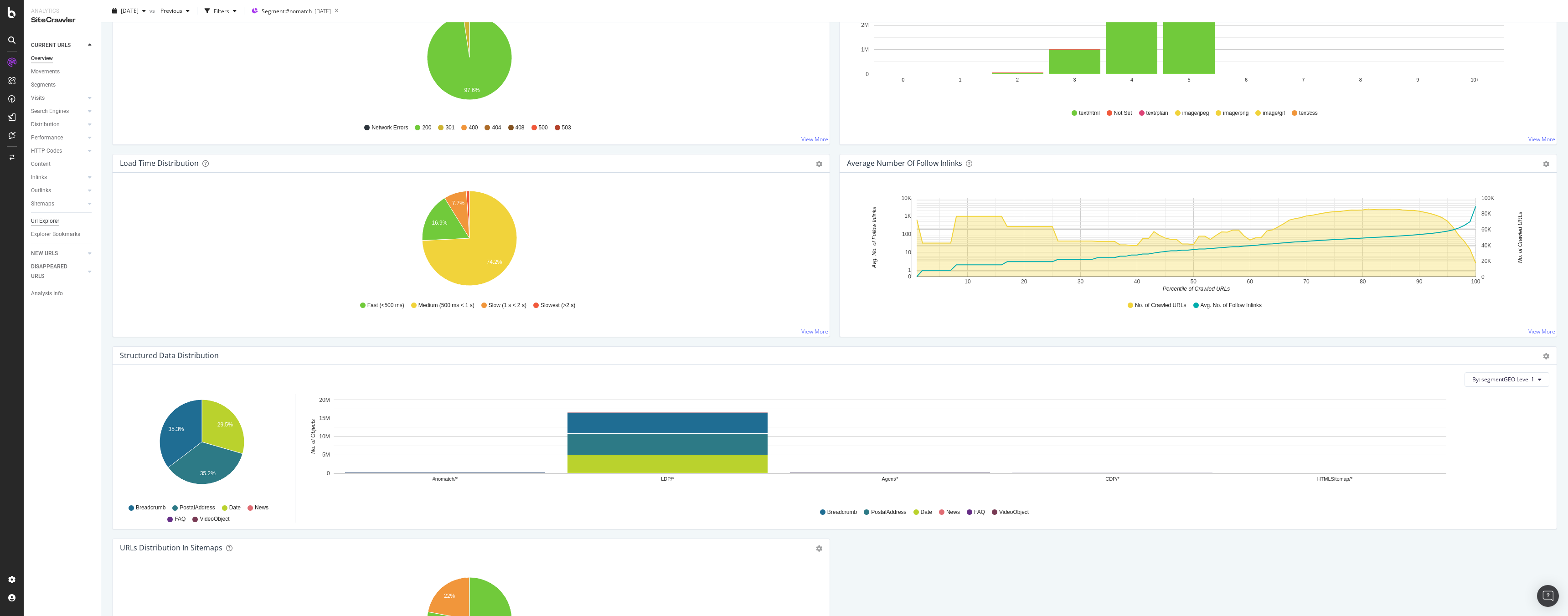
click at [53, 220] on div "Url Explorer" at bounding box center [45, 221] width 28 height 10
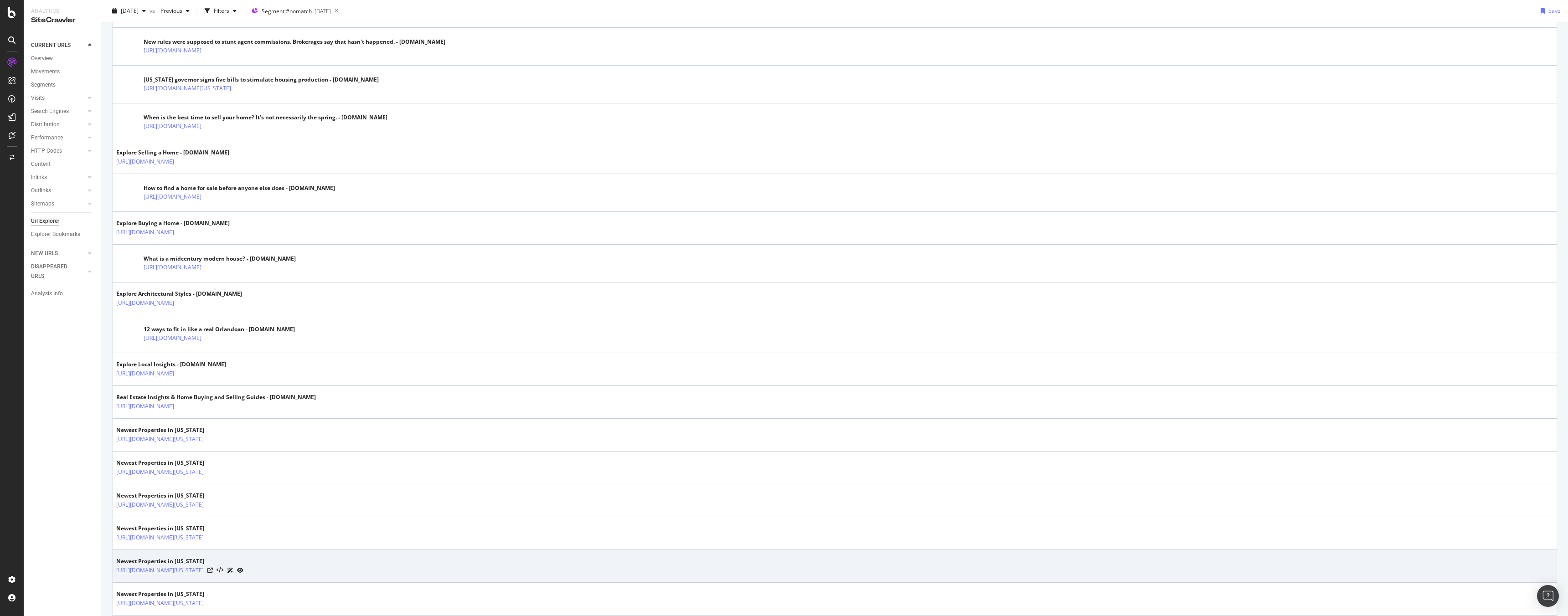
scroll to position [1457, 0]
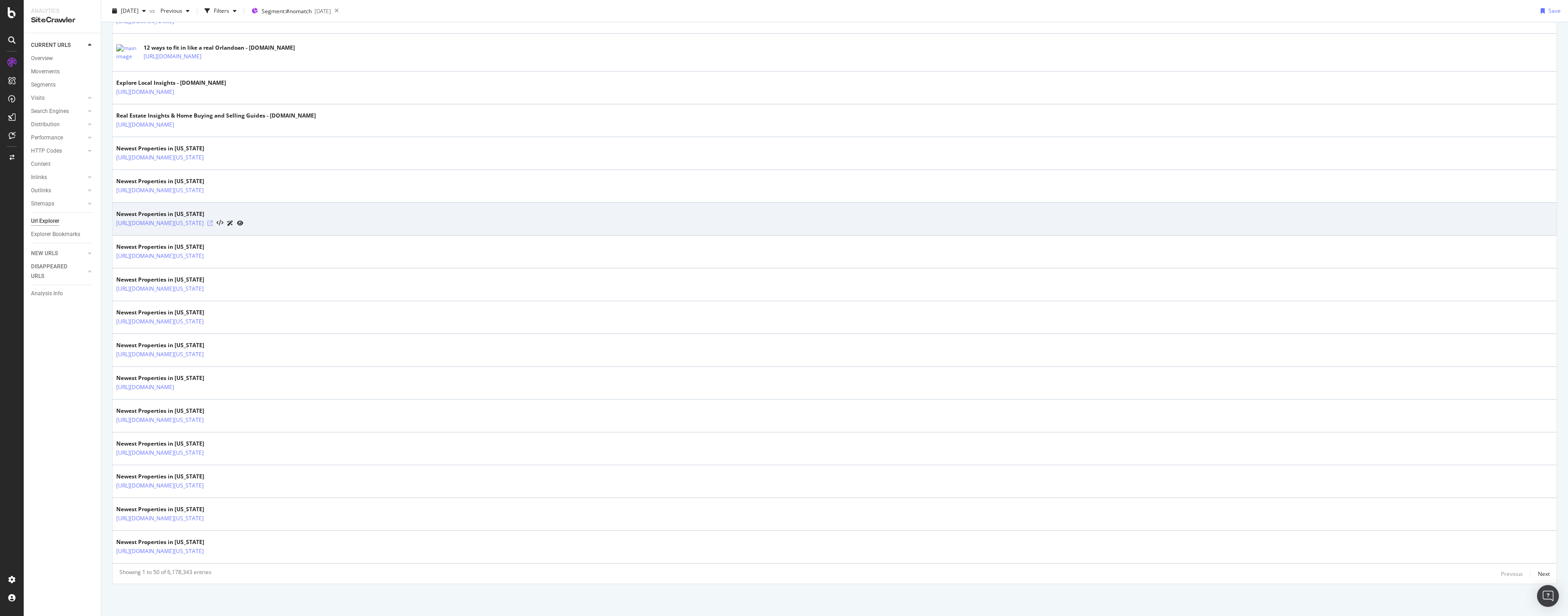
click at [213, 223] on icon at bounding box center [210, 223] width 6 height 6
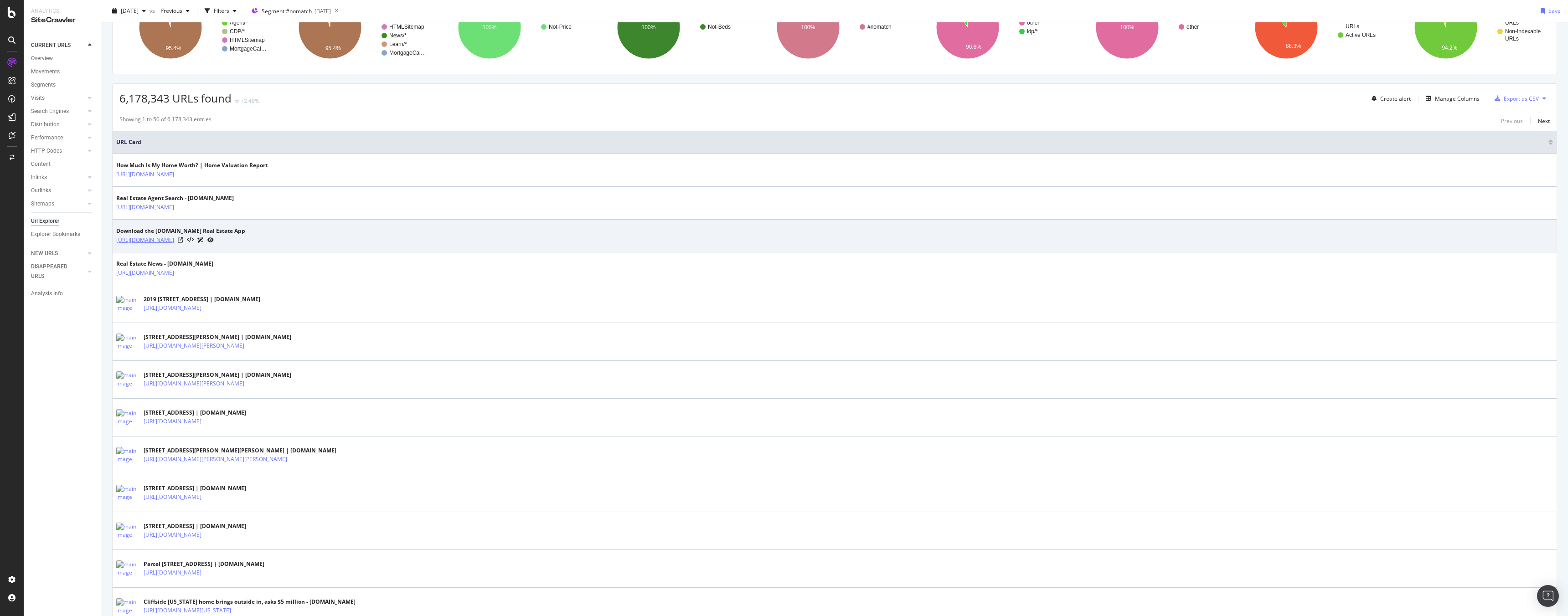
scroll to position [0, 0]
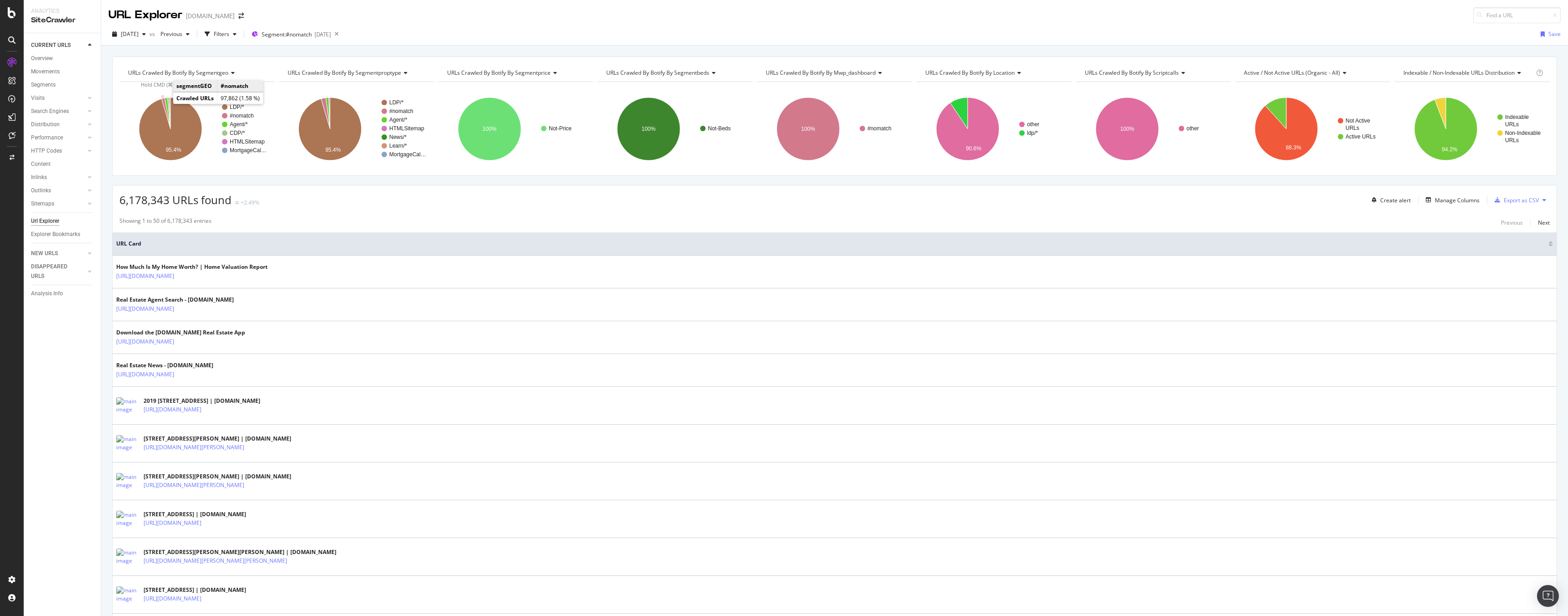
click at [164, 103] on icon "A chart." at bounding box center [165, 113] width 9 height 31
